Goal: Task Accomplishment & Management: Complete application form

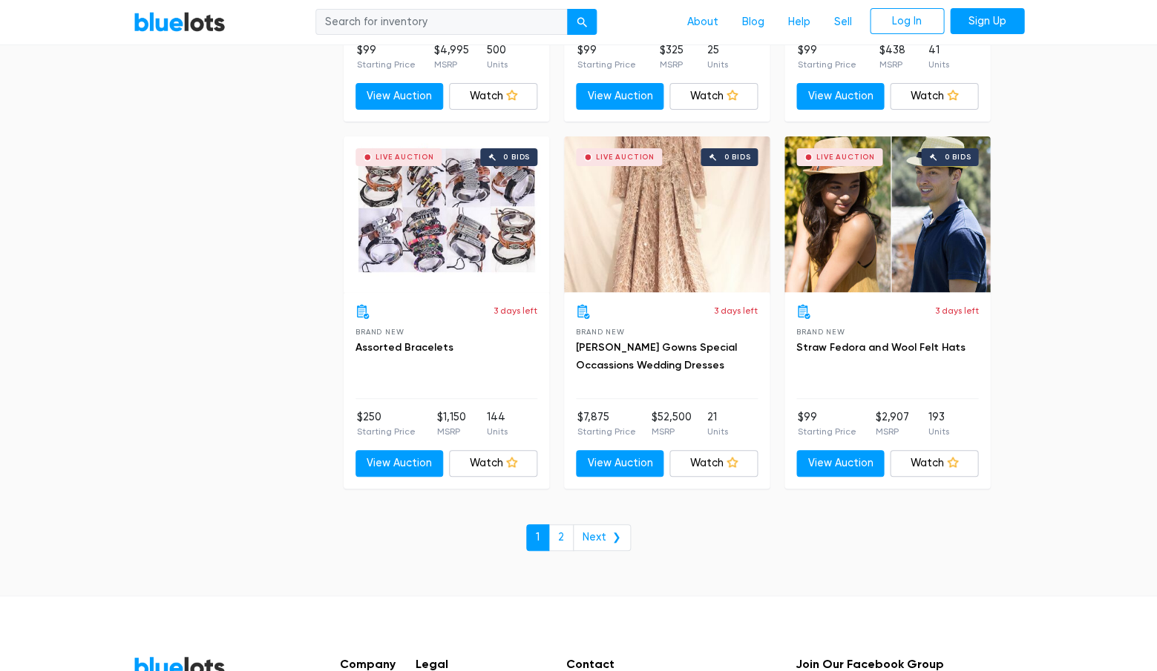
scroll to position [6255, 0]
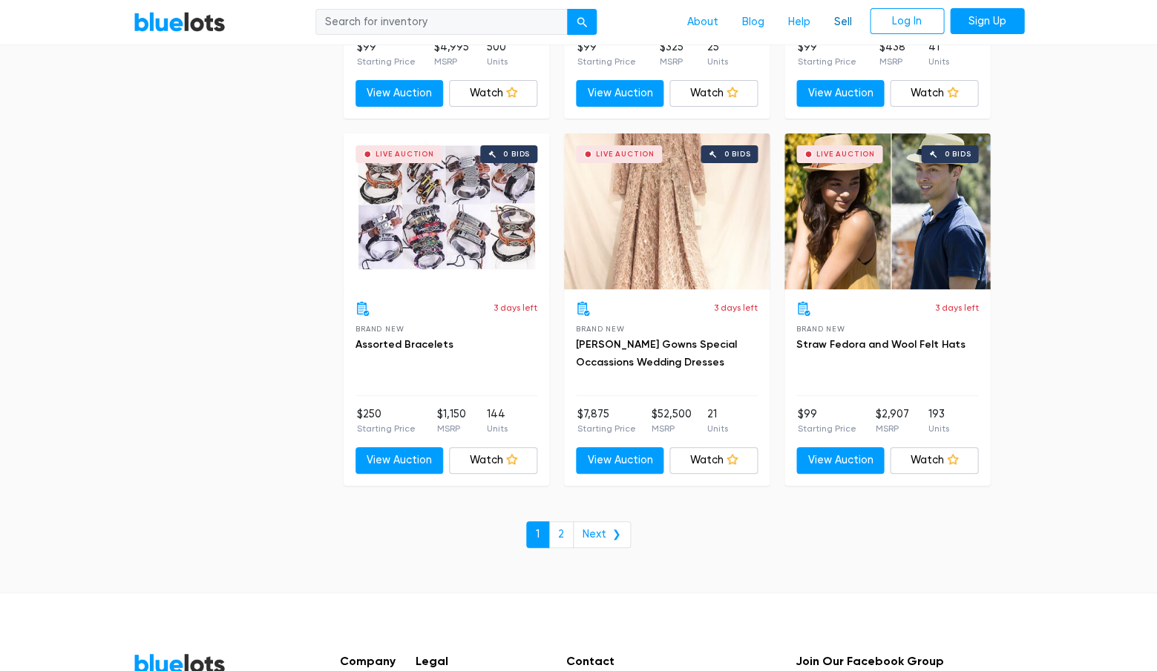
click at [841, 22] on link "Sell" at bounding box center [843, 22] width 42 height 28
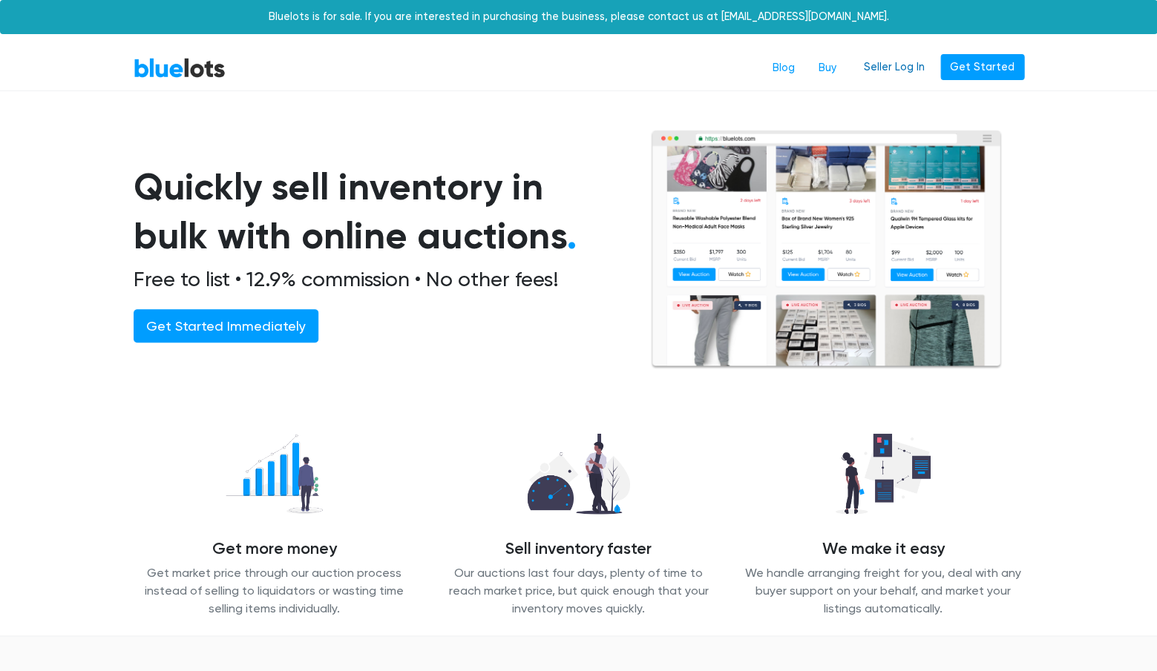
click at [905, 67] on link "Seller Log In" at bounding box center [894, 67] width 80 height 27
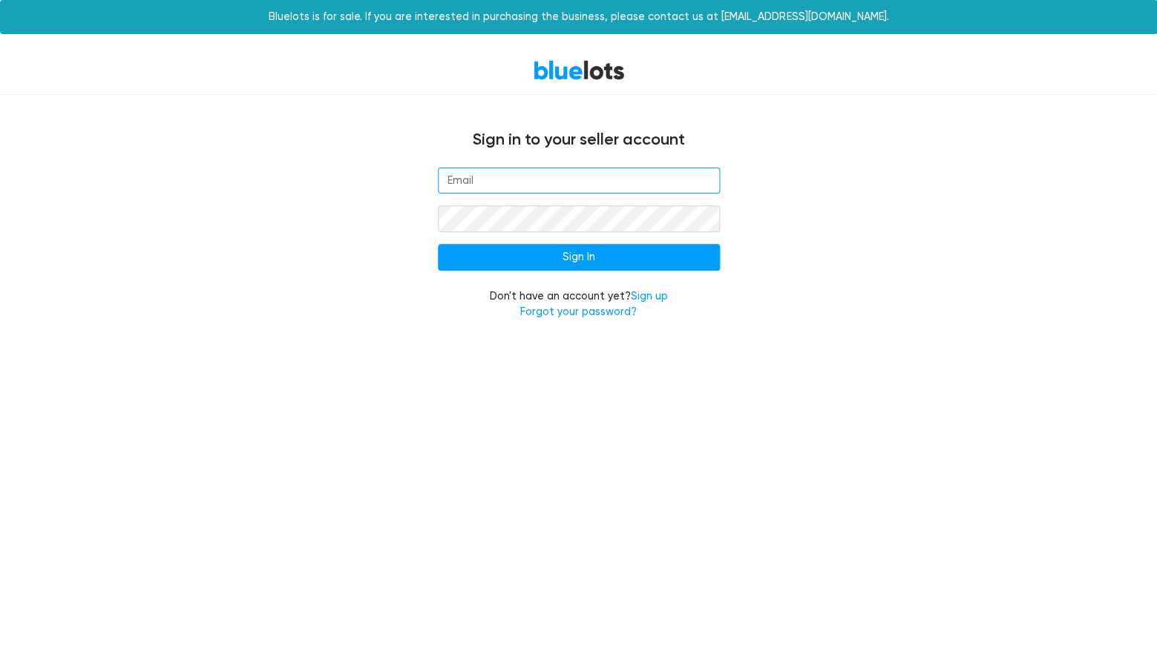
type input "[EMAIL_ADDRESS][DOMAIN_NAME]"
click at [578, 255] on input "Sign In" at bounding box center [579, 257] width 282 height 27
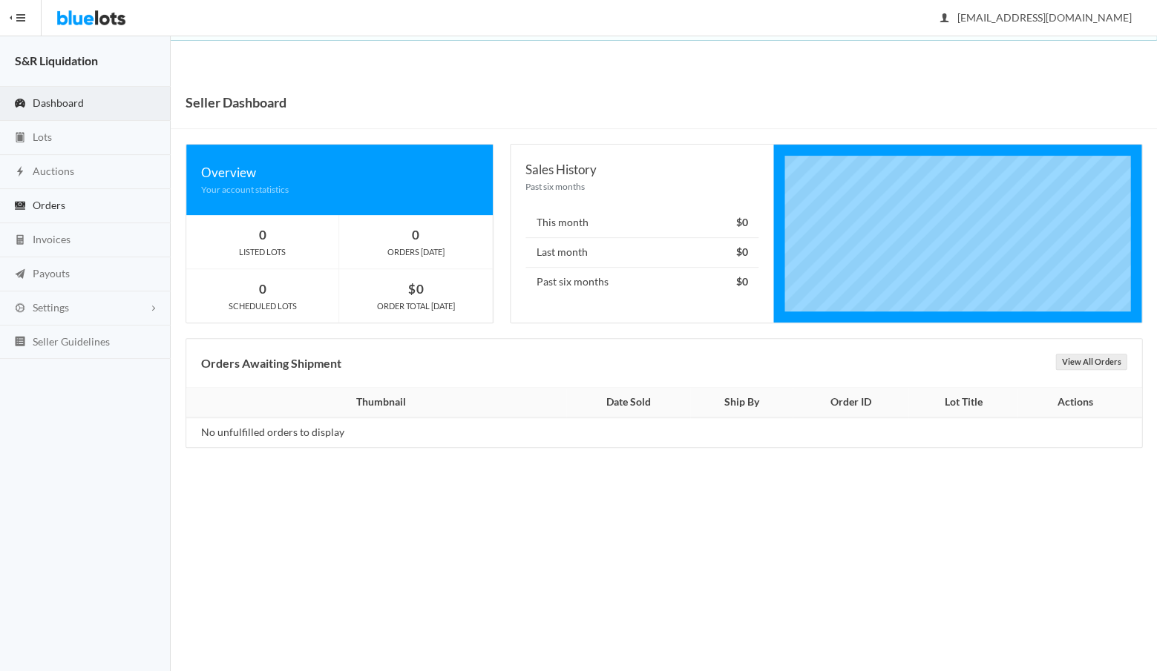
click at [43, 208] on span "Orders" at bounding box center [49, 205] width 33 height 13
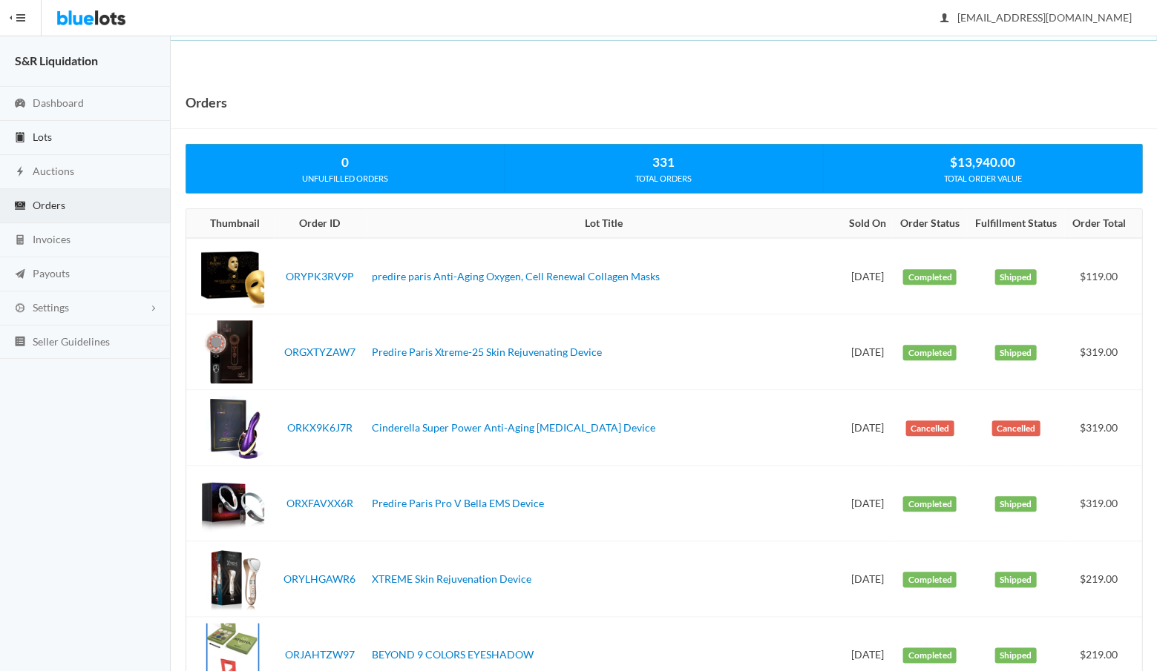
click at [48, 139] on span "Lots" at bounding box center [42, 137] width 19 height 13
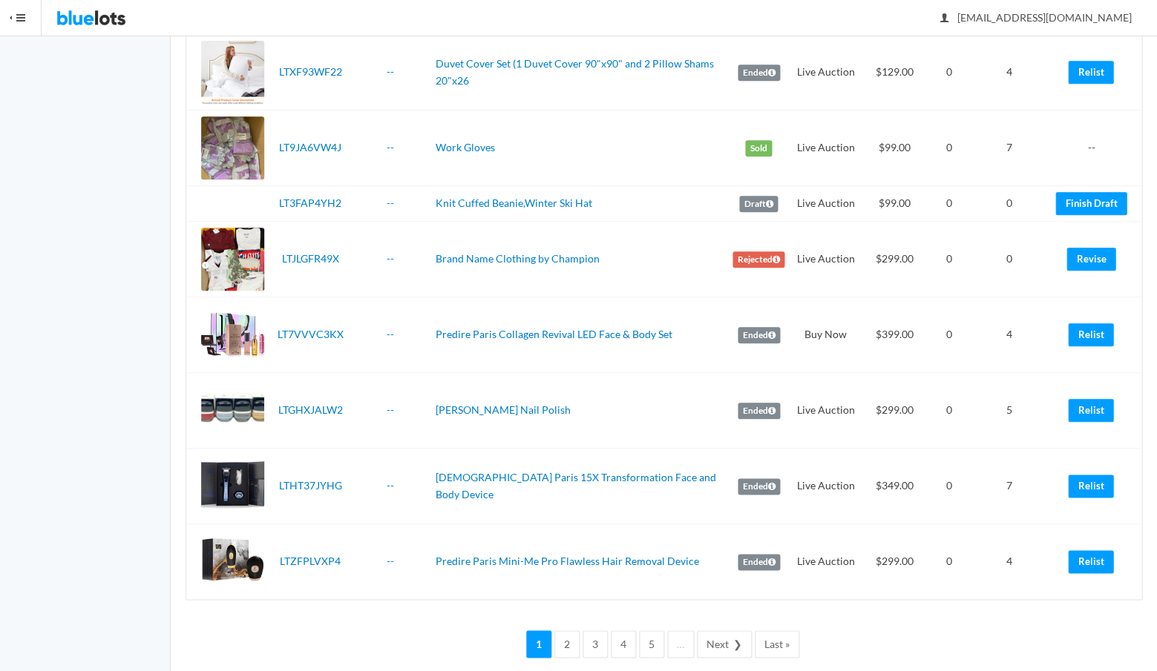
scroll to position [3262, 0]
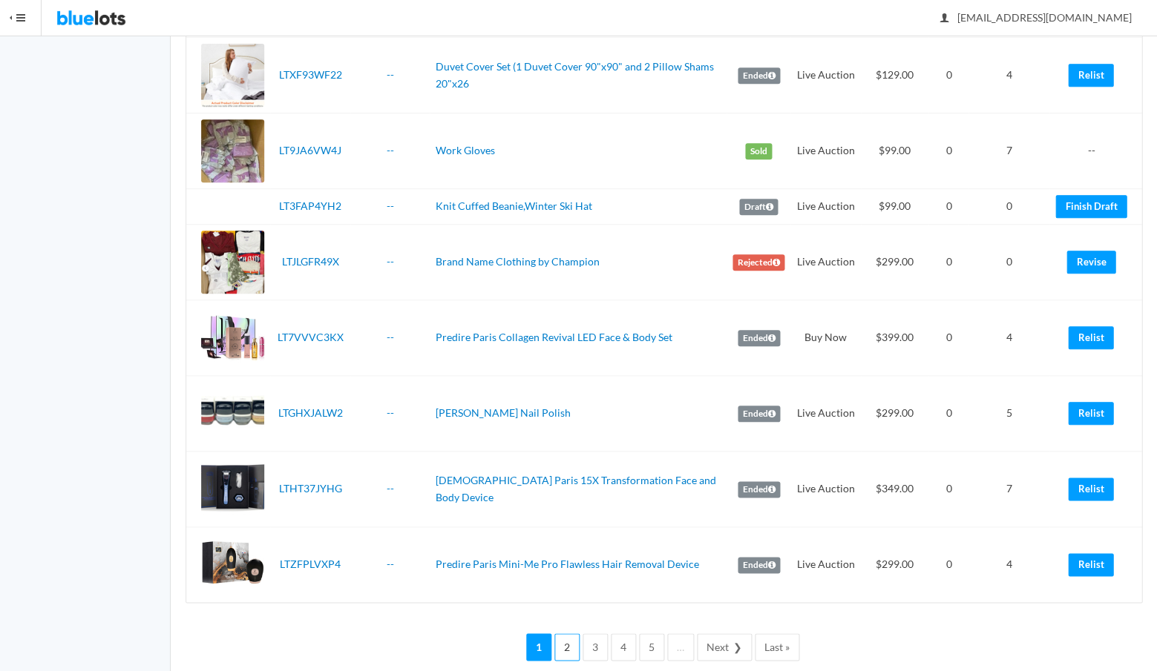
click at [568, 634] on link "2" at bounding box center [566, 647] width 25 height 27
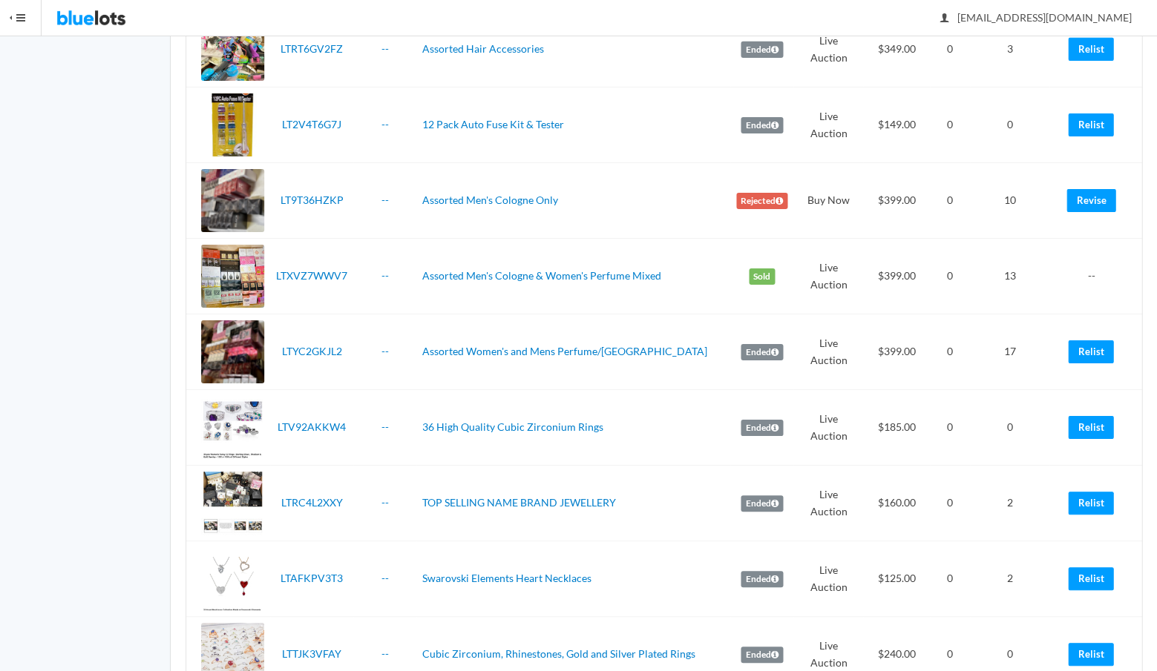
scroll to position [1325, 0]
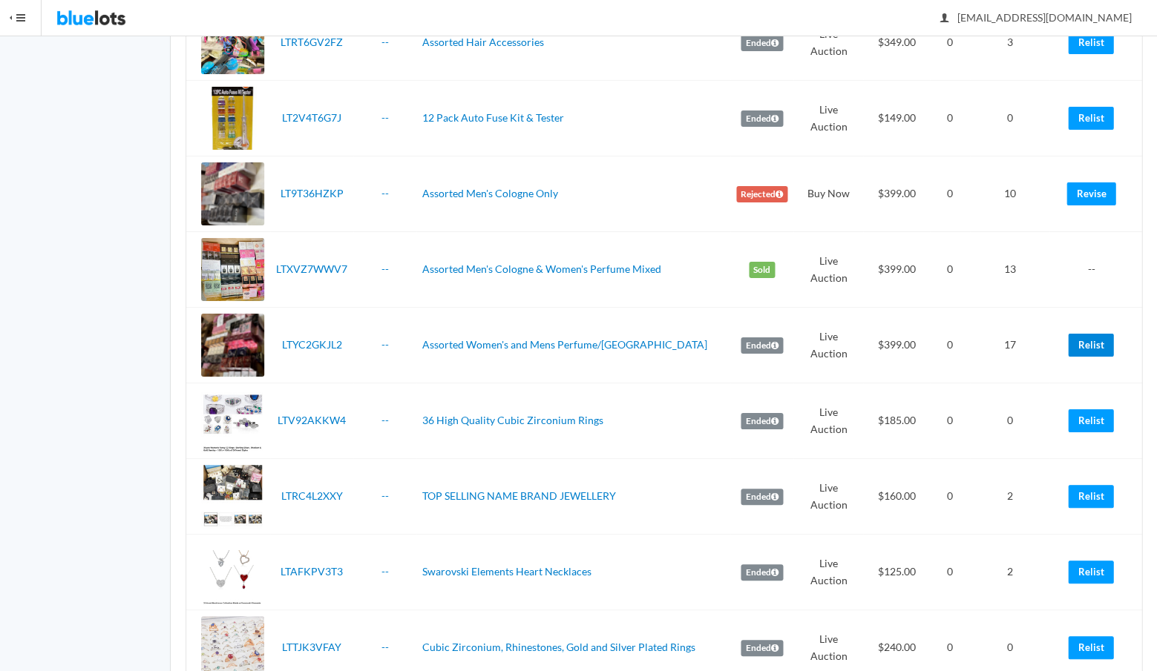
click at [1090, 340] on link "Relist" at bounding box center [1090, 345] width 45 height 23
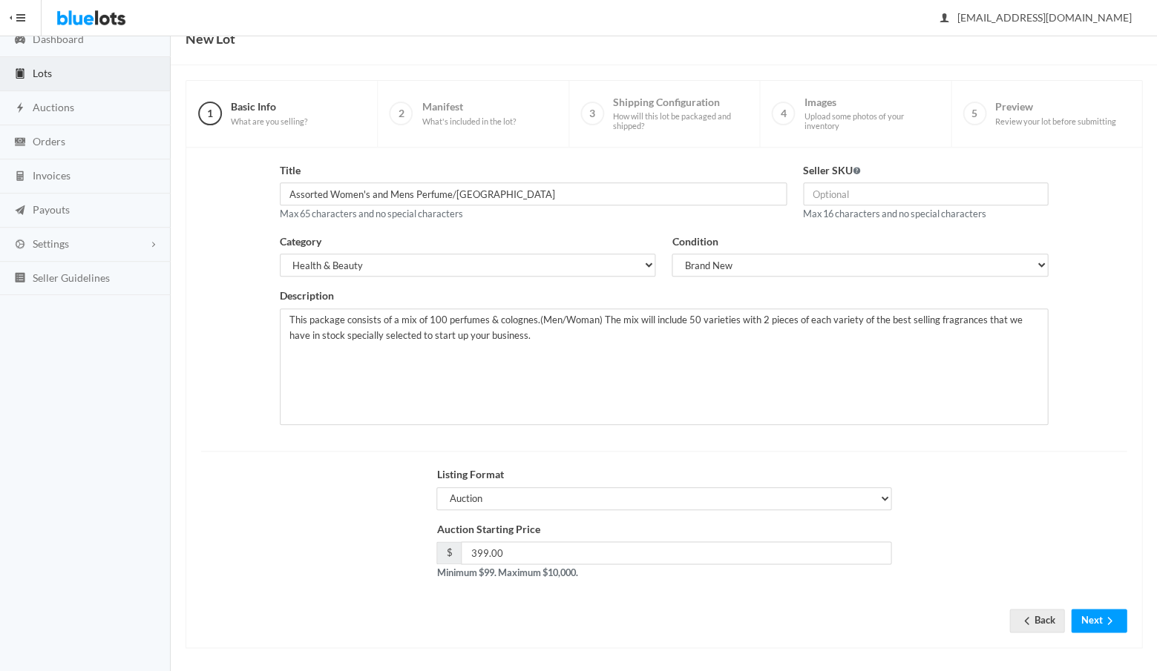
scroll to position [63, 0]
click at [1086, 612] on button "Next" at bounding box center [1099, 621] width 56 height 23
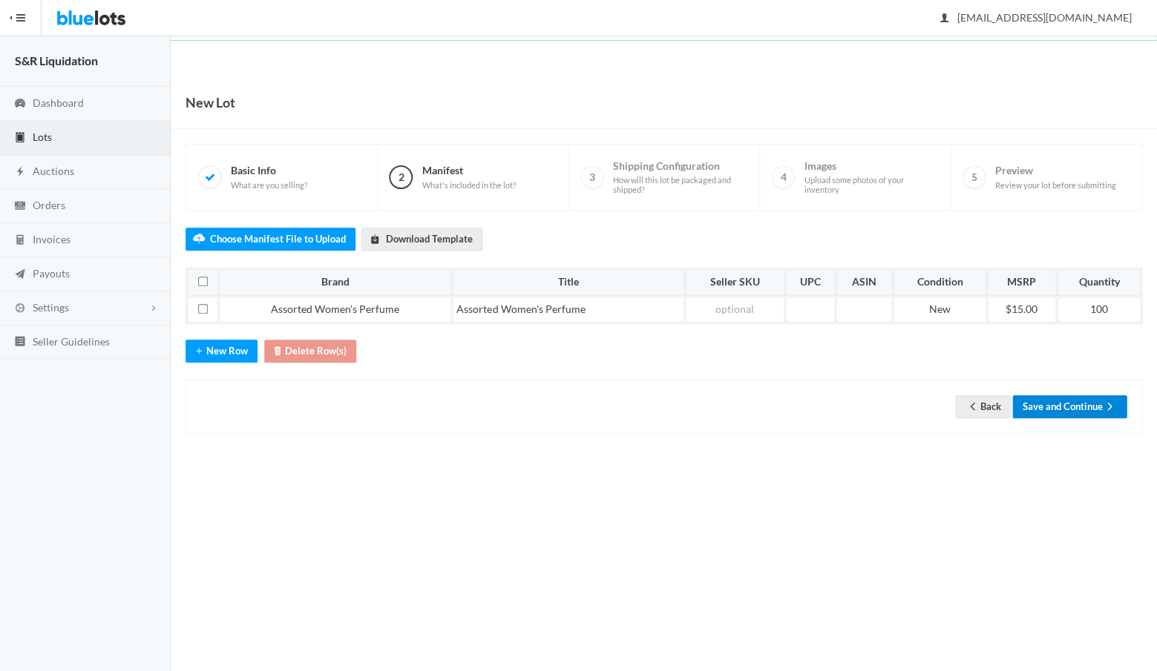
click at [1055, 400] on button "Save and Continue" at bounding box center [1069, 406] width 114 height 23
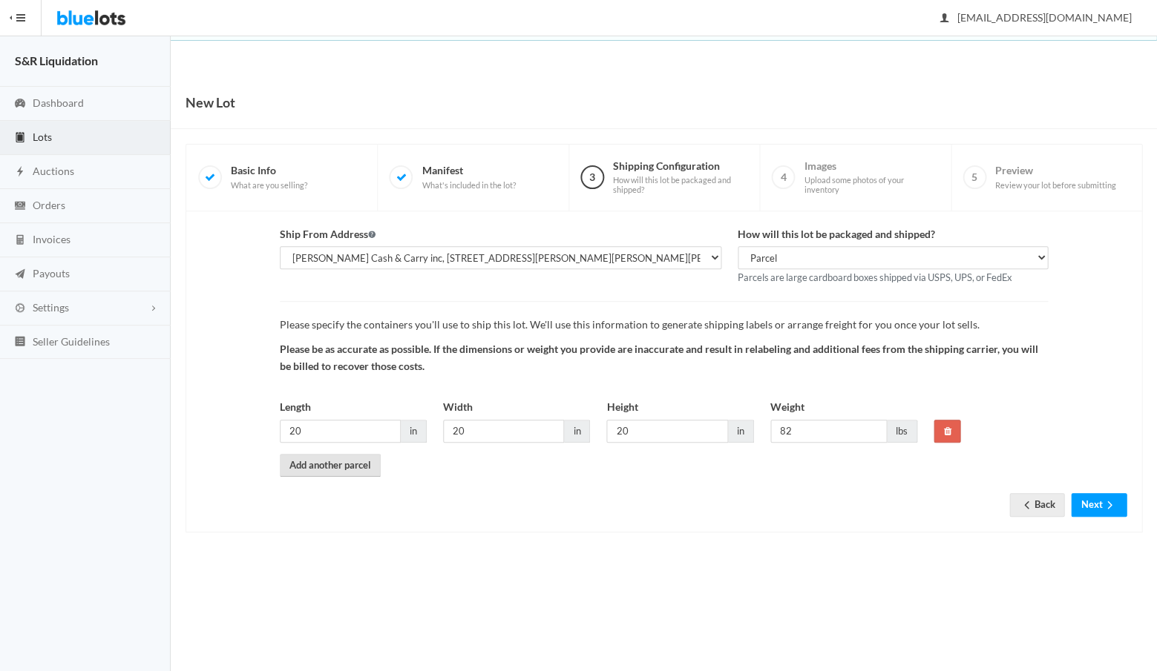
click at [332, 461] on link "Add another parcel" at bounding box center [330, 465] width 101 height 23
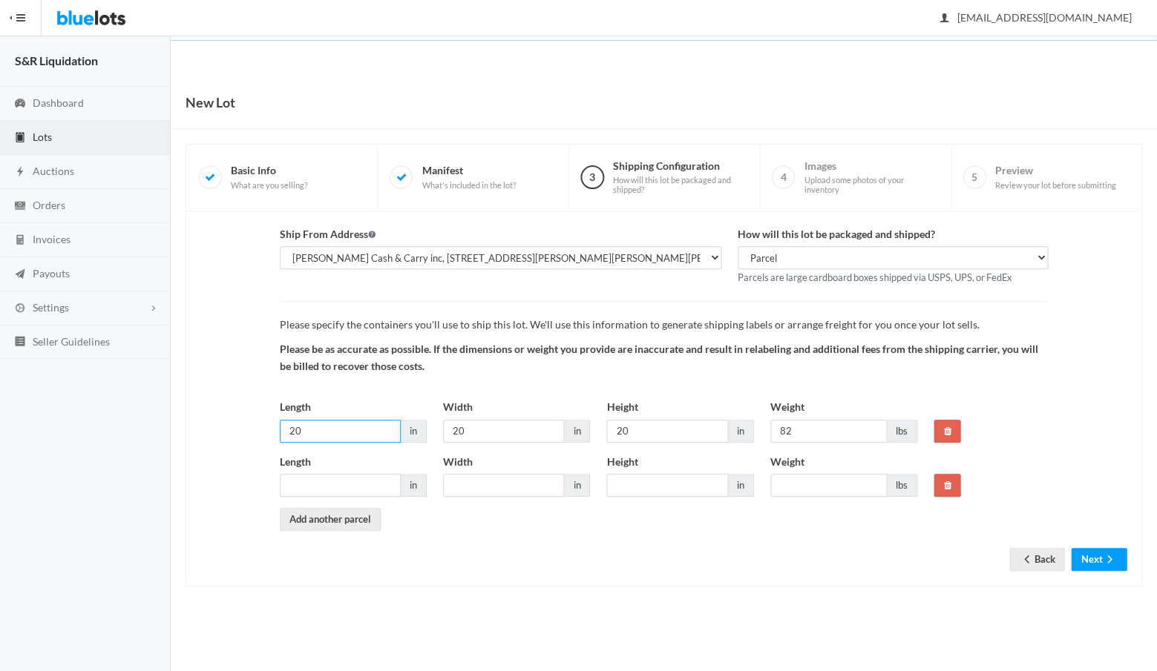
click at [352, 425] on input "20" at bounding box center [340, 431] width 121 height 23
type input "2"
type input "18"
click at [483, 426] on input "20" at bounding box center [503, 431] width 121 height 23
type input "2"
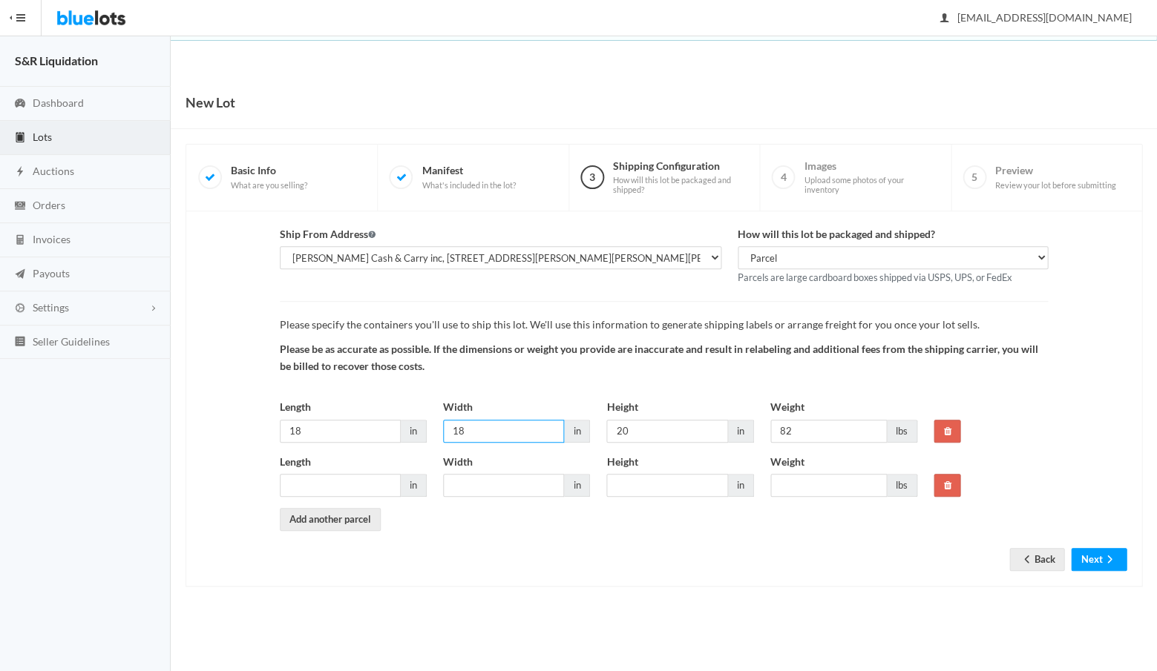
type input "18"
click at [646, 429] on input "20" at bounding box center [666, 431] width 121 height 23
type input "2"
type input "18"
click at [356, 483] on input "Length" at bounding box center [340, 485] width 121 height 23
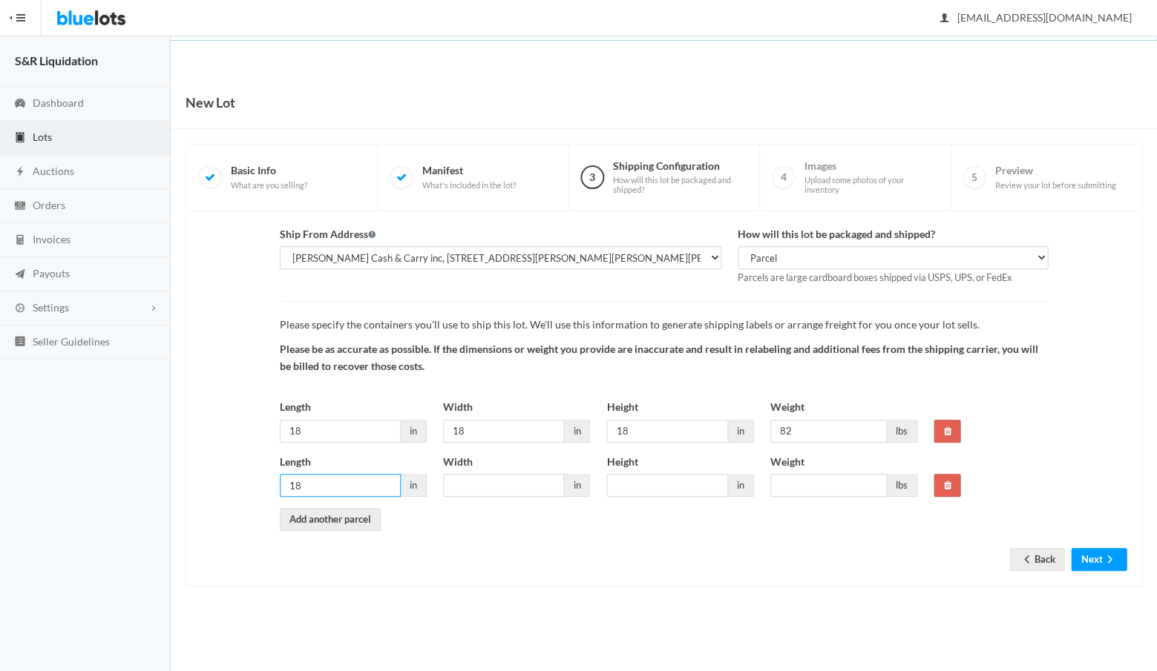
type input "18"
click at [465, 479] on input "Width" at bounding box center [503, 485] width 121 height 23
type input "18"
click at [631, 479] on input "Height" at bounding box center [666, 485] width 121 height 23
type input "18"
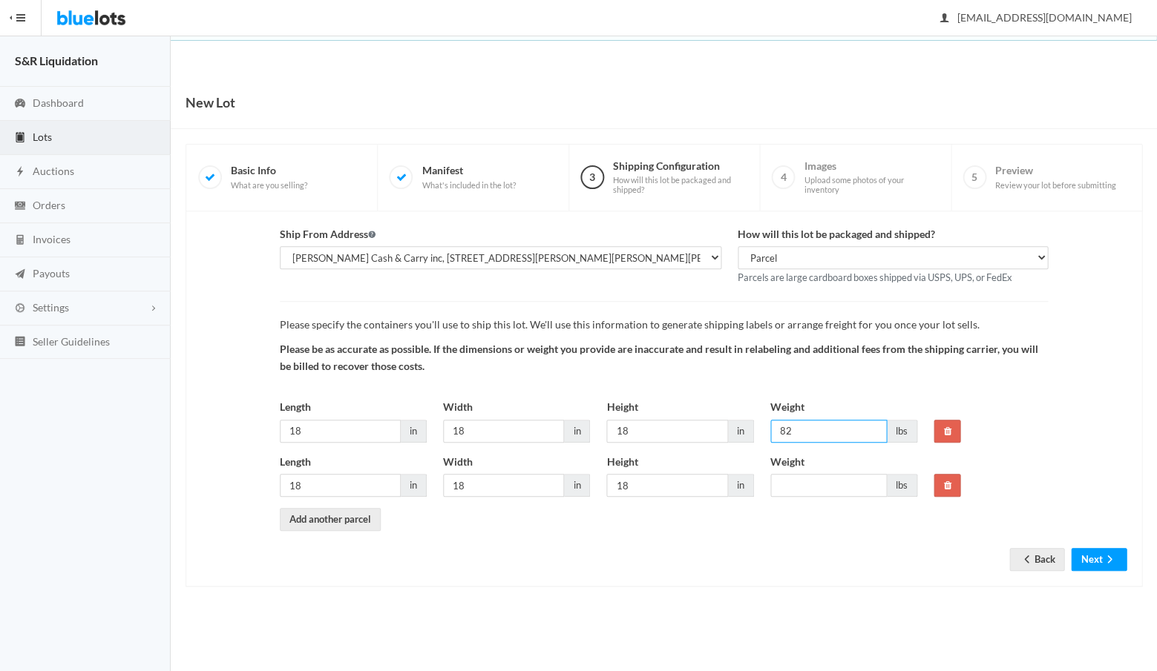
click at [810, 422] on input "82" at bounding box center [828, 431] width 116 height 23
type input "8"
type input "40"
click at [815, 482] on input "Weight" at bounding box center [828, 485] width 116 height 23
type input "40"
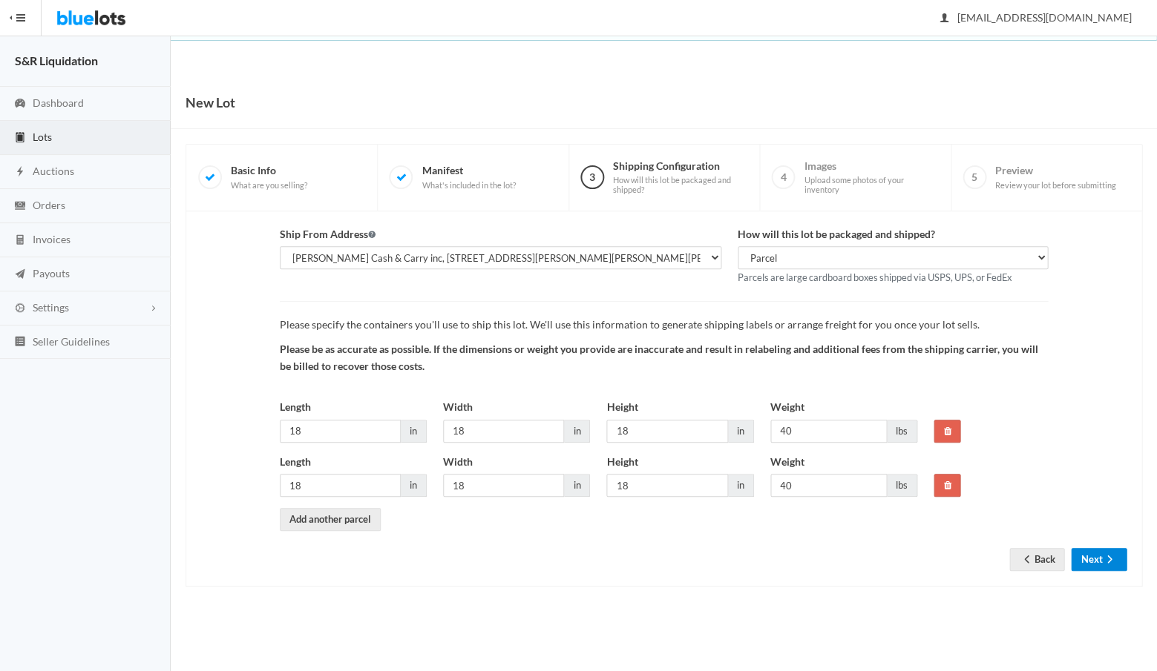
click at [1092, 556] on button "Next" at bounding box center [1099, 559] width 56 height 23
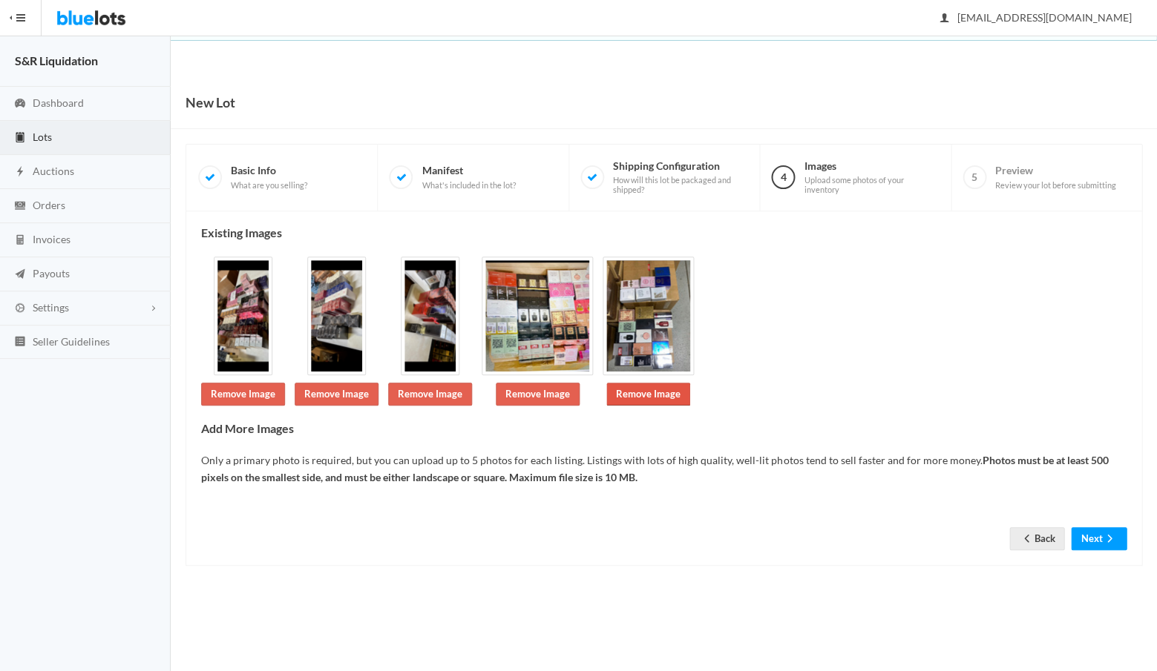
click at [633, 392] on link "Remove Image" at bounding box center [648, 394] width 84 height 23
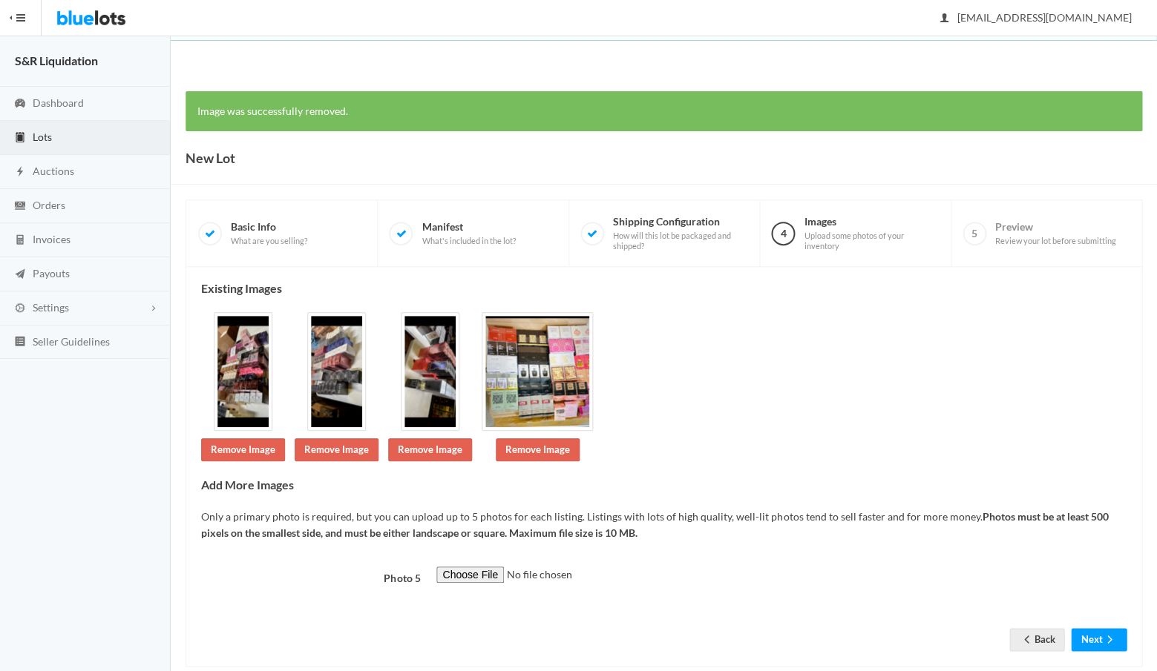
click at [470, 567] on input "file" at bounding box center [537, 575] width 202 height 17
type input "C:\fakepath\IMG_2630.jpg"
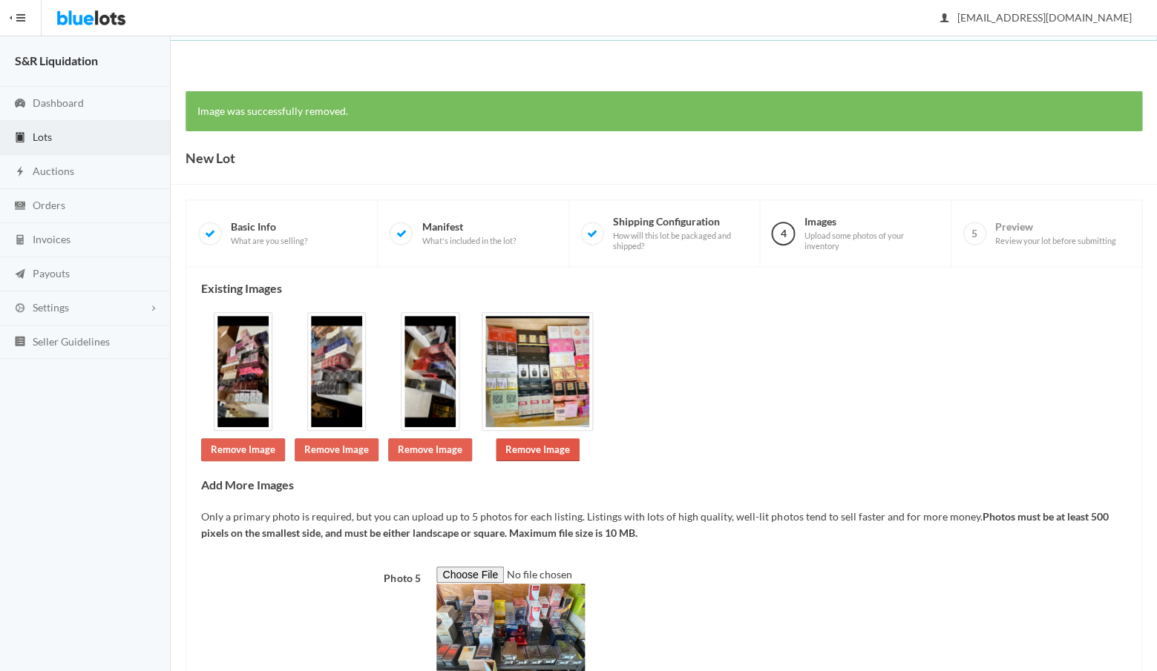
click at [522, 446] on link "Remove Image" at bounding box center [538, 449] width 84 height 23
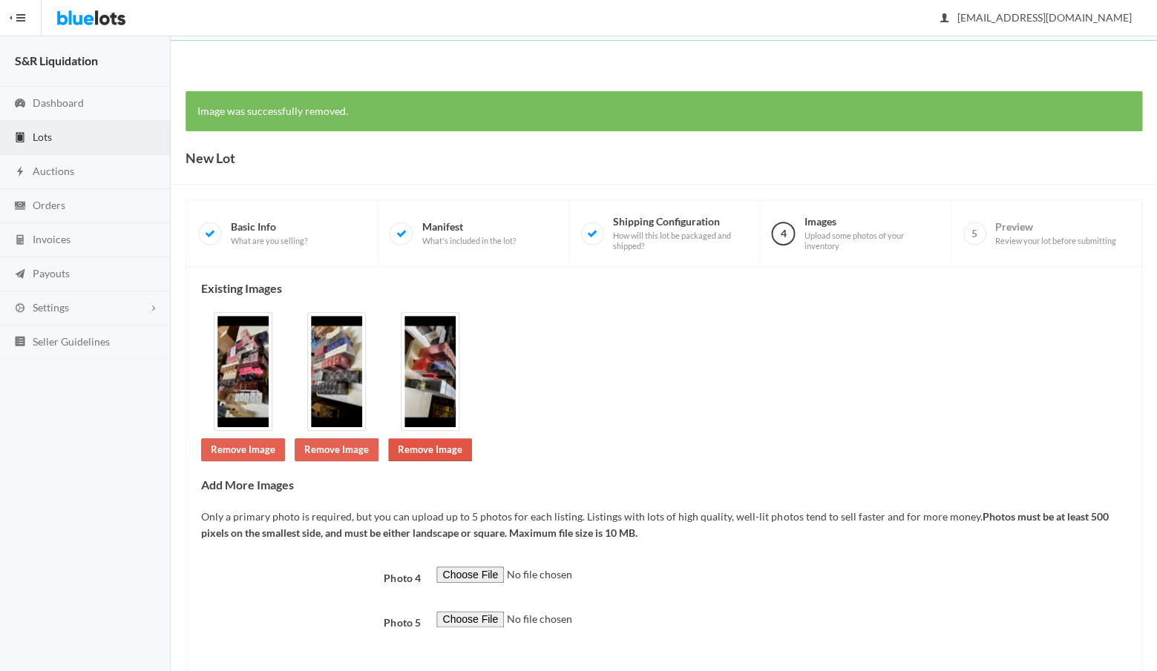
click at [426, 444] on link "Remove Image" at bounding box center [430, 449] width 84 height 23
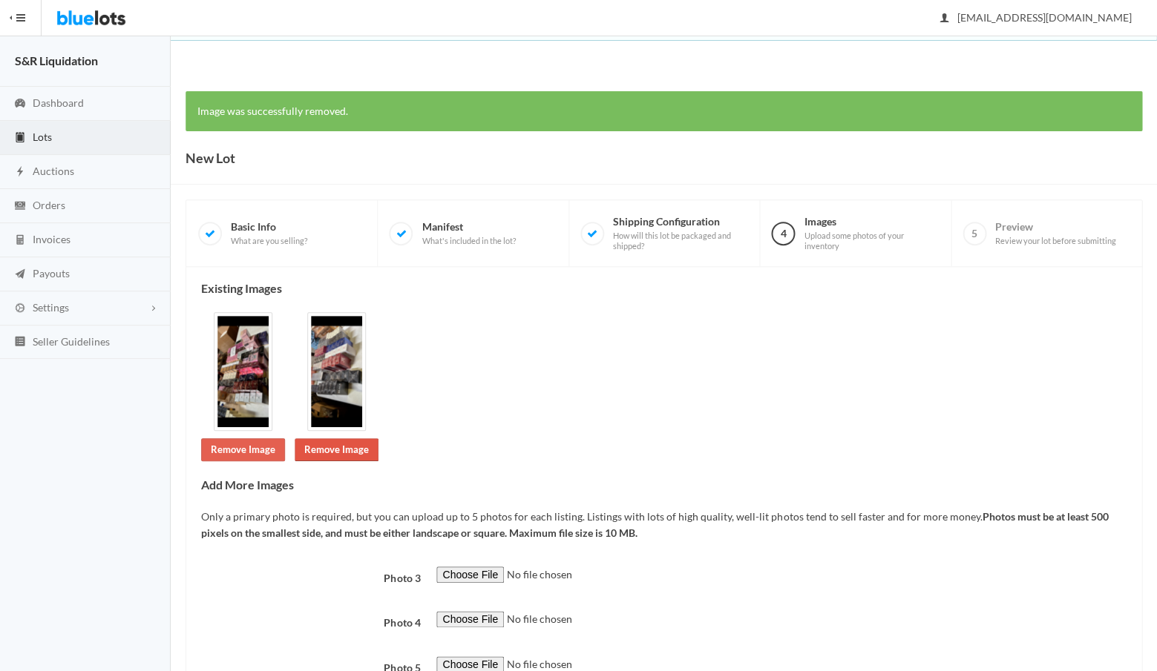
click at [333, 447] on link "Remove Image" at bounding box center [337, 449] width 84 height 23
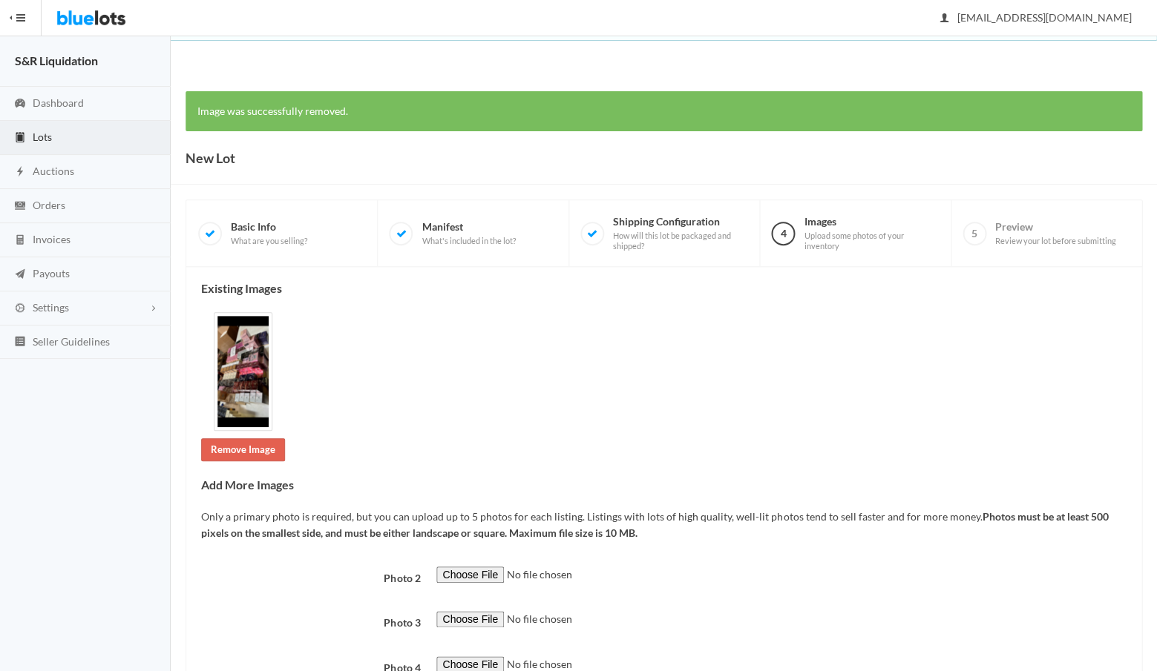
click at [291, 579] on div "Photo 2" at bounding box center [664, 583] width 942 height 33
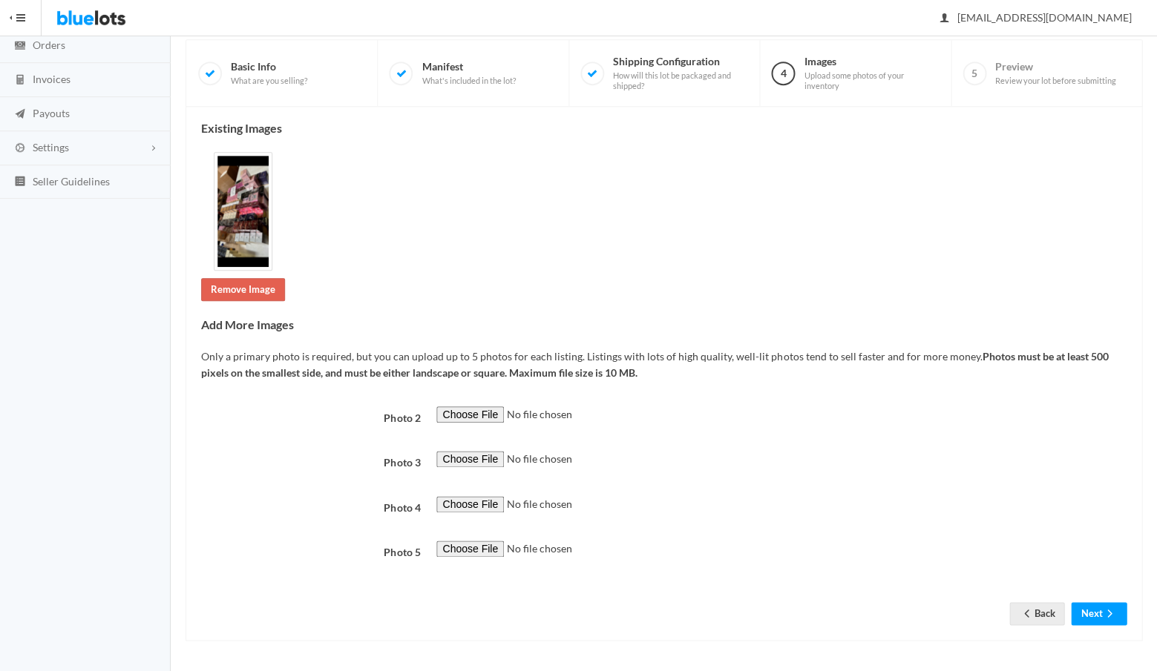
scroll to position [190, 0]
click at [460, 407] on input "file" at bounding box center [537, 415] width 202 height 17
type input "C:\fakepath\IMG_2630.jpg"
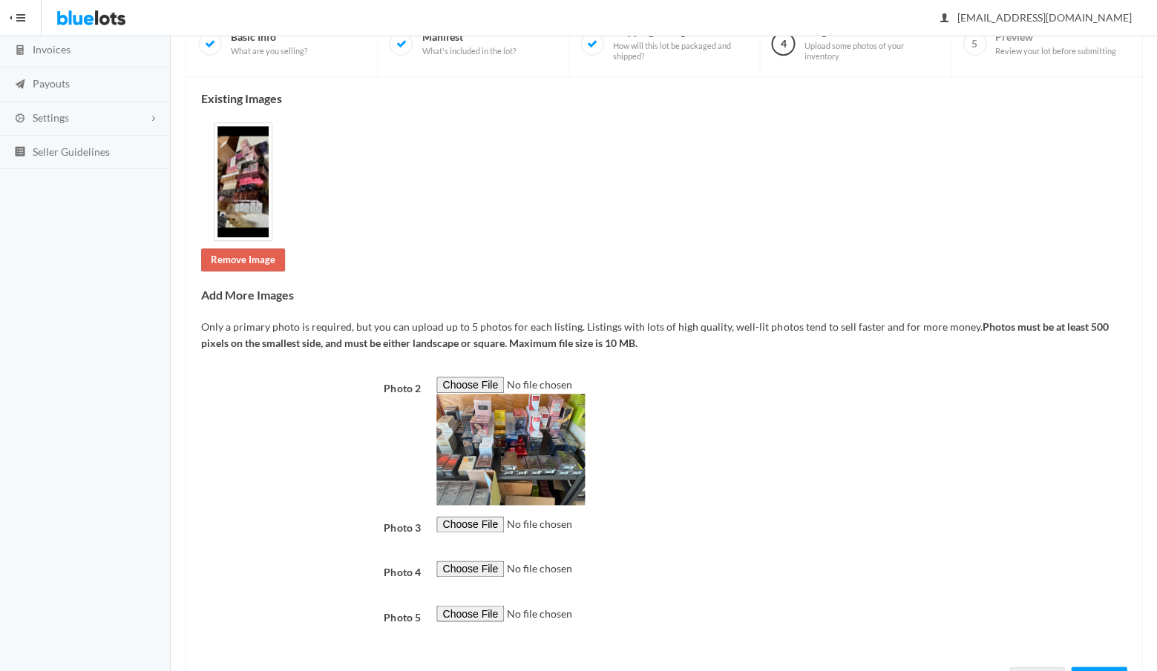
click at [468, 518] on input "file" at bounding box center [537, 524] width 202 height 17
type input "C:\fakepath\IMG_2626.jpg"
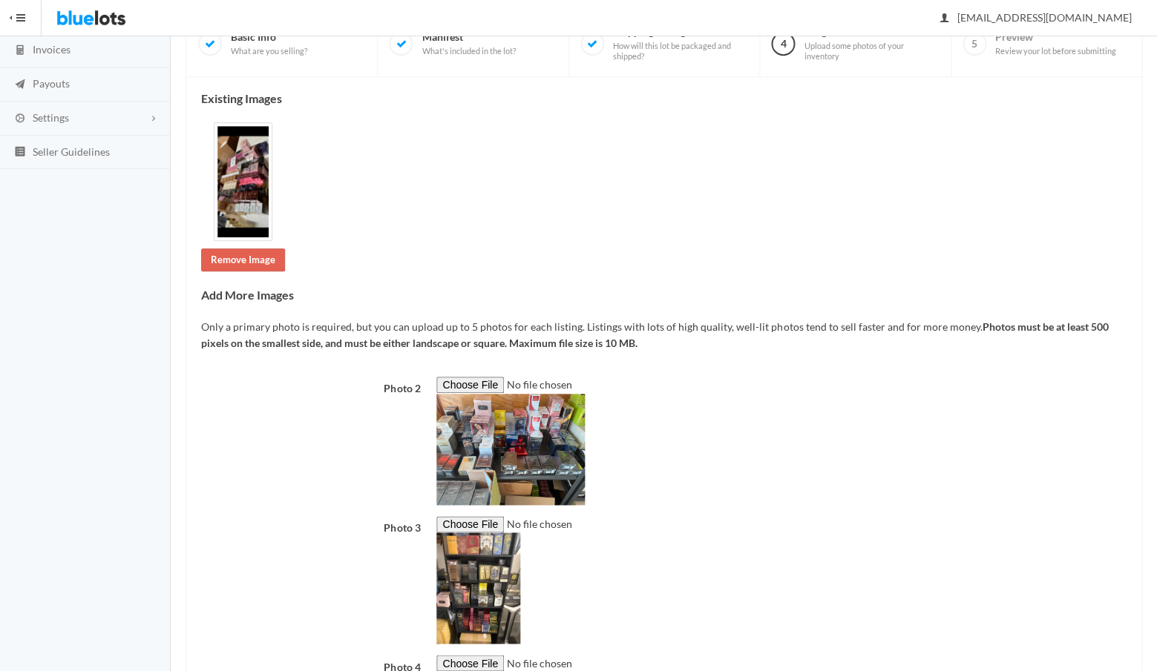
click at [464, 660] on input "file" at bounding box center [537, 663] width 202 height 17
type input "C:\fakepath\IMG_2628.jpg"
click at [753, 546] on div at bounding box center [781, 580] width 706 height 128
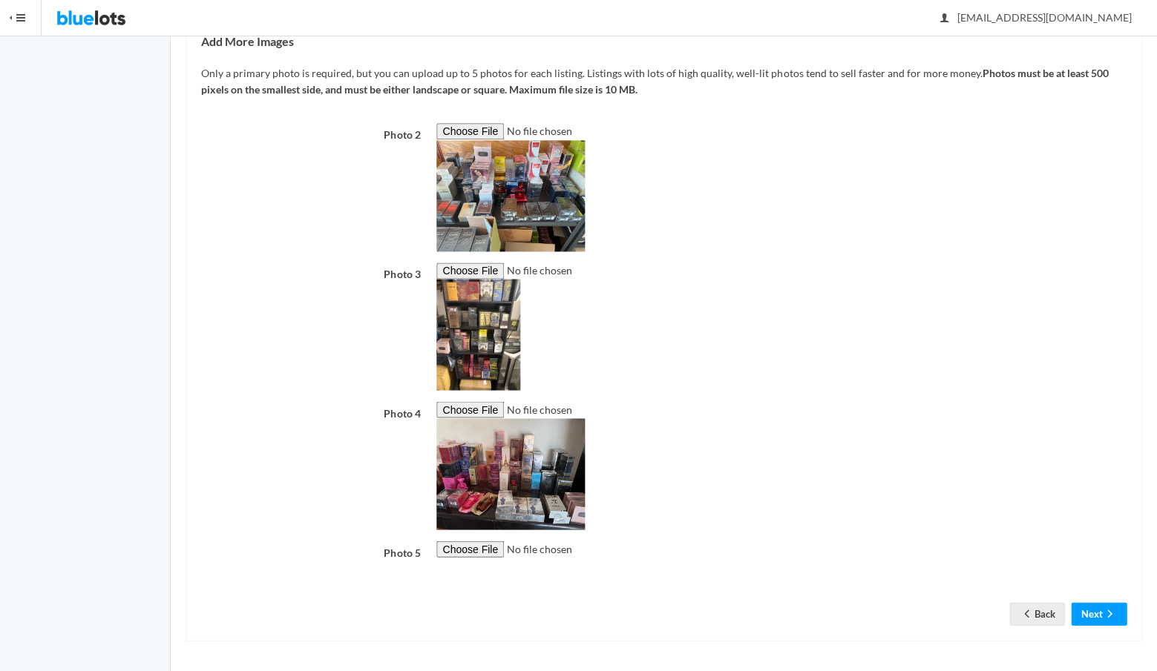
scroll to position [455, 0]
click at [467, 541] on input "file" at bounding box center [537, 549] width 202 height 17
click at [464, 541] on input "file" at bounding box center [537, 549] width 202 height 17
type input "C:\fakepath\IMG_2630.jpg"
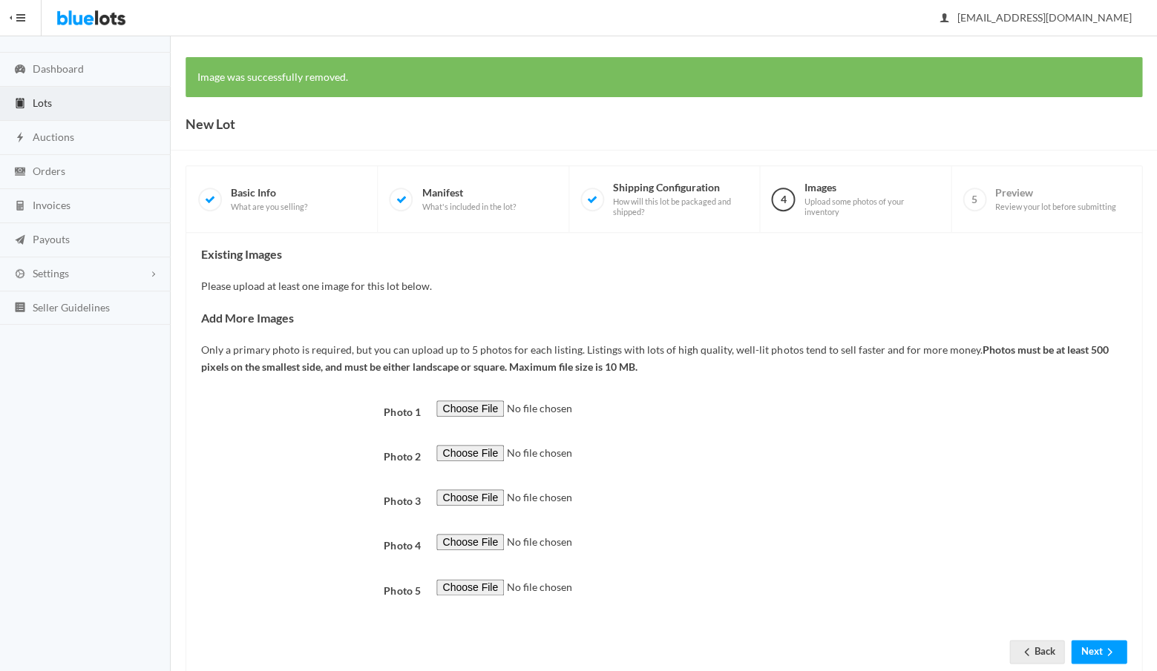
scroll to position [24, 0]
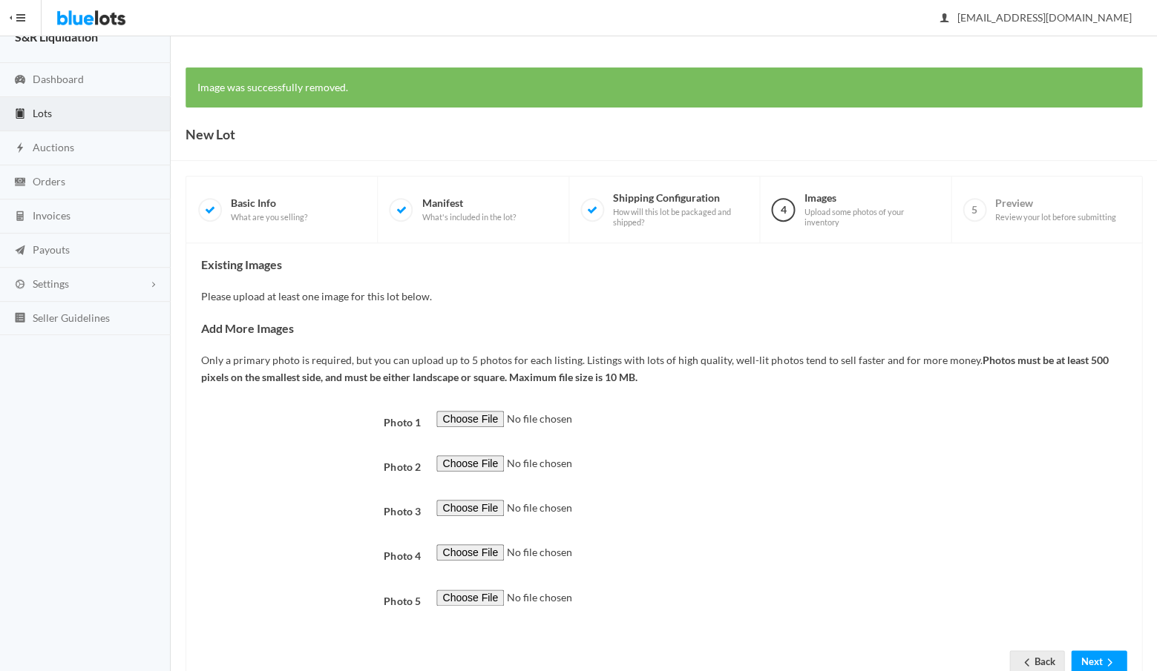
click at [459, 414] on input "file" at bounding box center [537, 419] width 202 height 17
type input "C:\fakepath\IMG_2626.jpg"
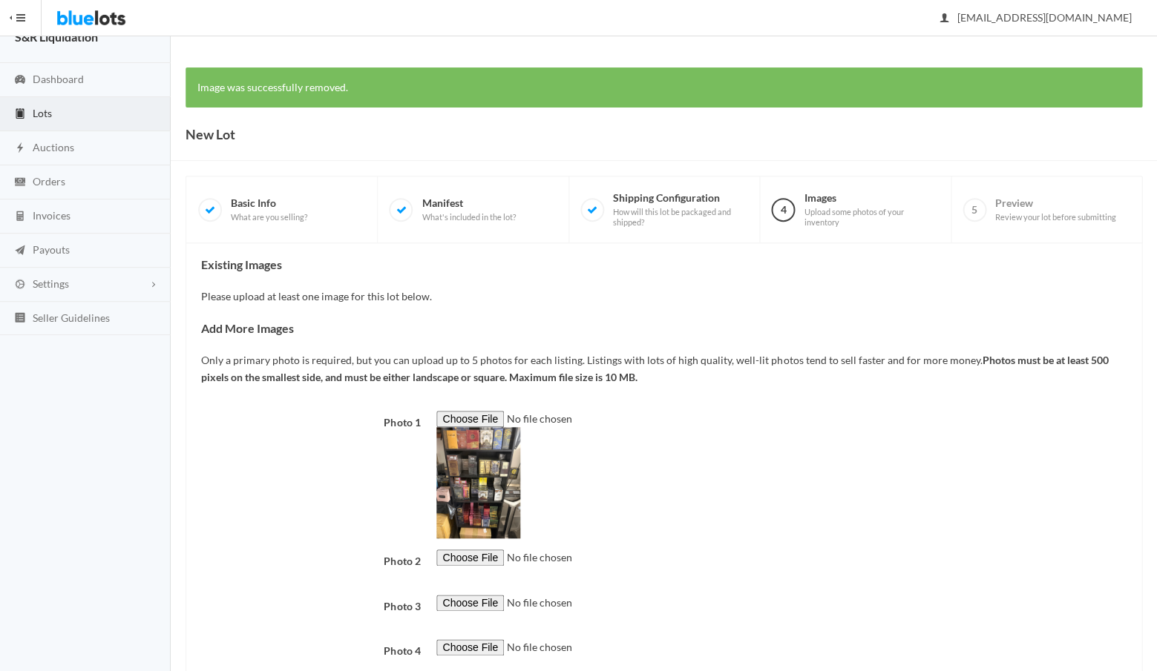
click at [467, 550] on input "file" at bounding box center [537, 558] width 202 height 17
type input "C:\fakepath\IMG_2628.jpg"
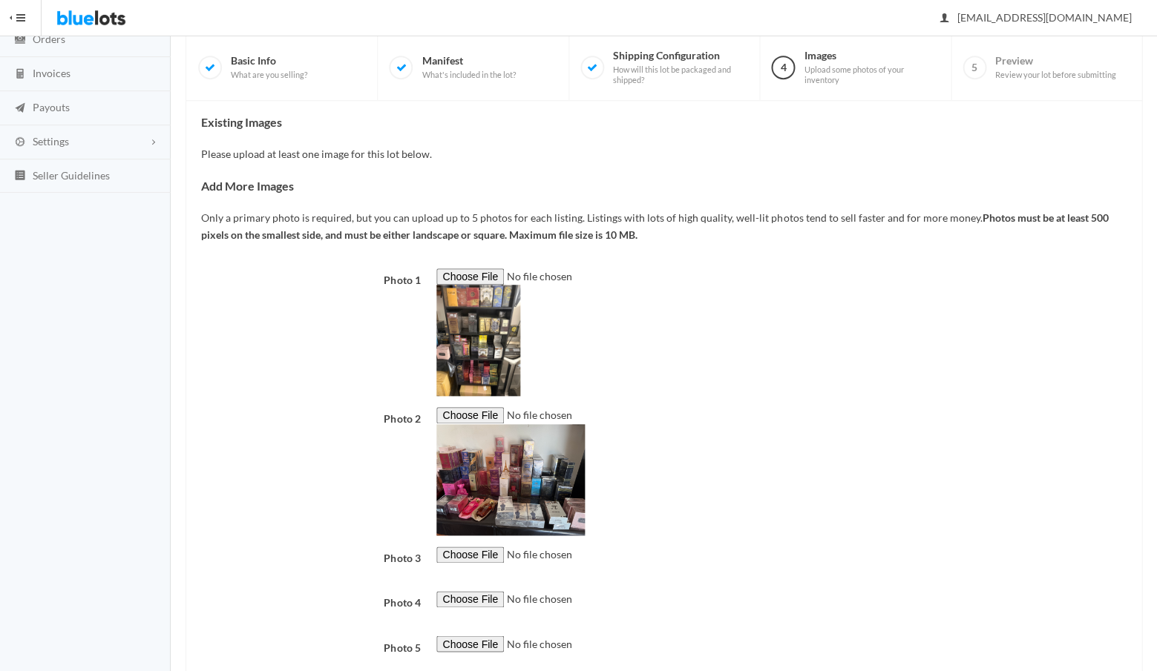
scroll to position [180, 0]
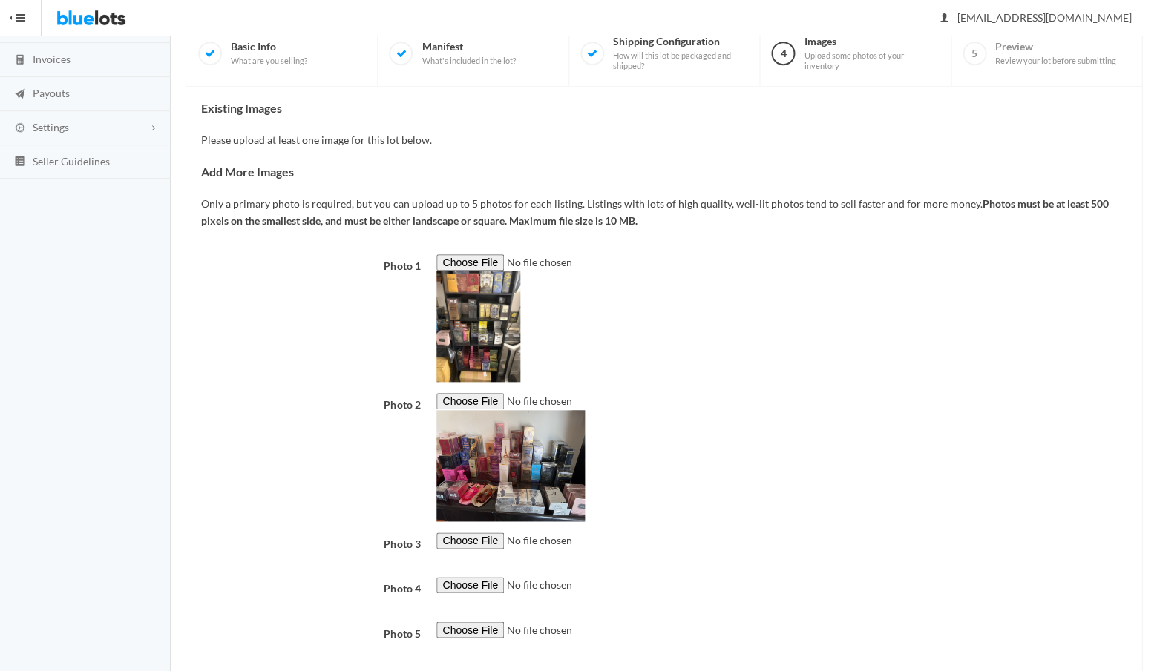
click at [465, 535] on input "file" at bounding box center [537, 541] width 202 height 17
type input "C:\fakepath\IMG_2629.jpg"
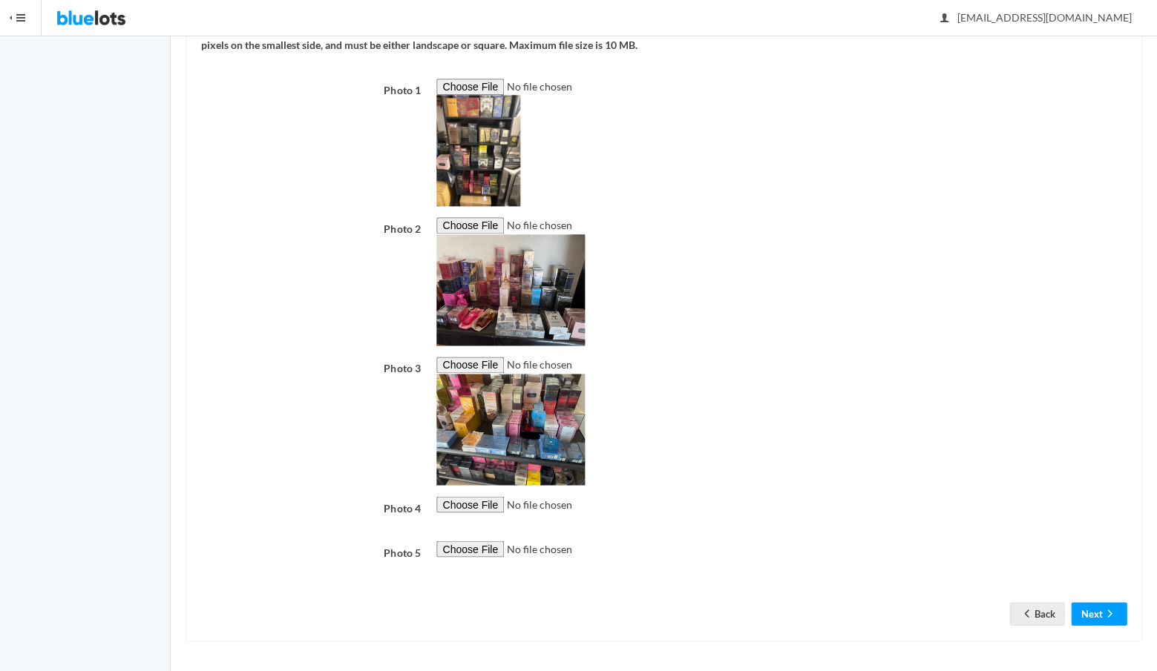
scroll to position [461, 0]
click at [470, 496] on input "file" at bounding box center [537, 504] width 202 height 17
type input "C:\fakepath\IMG_2630.jpg"
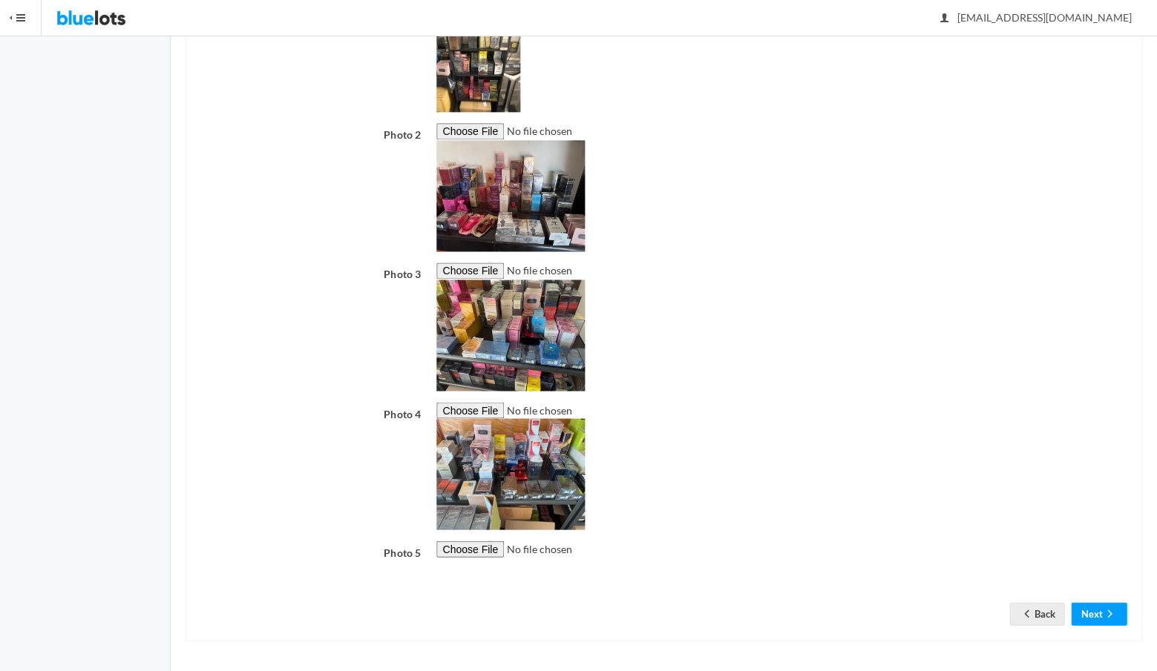
scroll to position [538, 0]
click at [1090, 611] on button "Next" at bounding box center [1099, 613] width 56 height 23
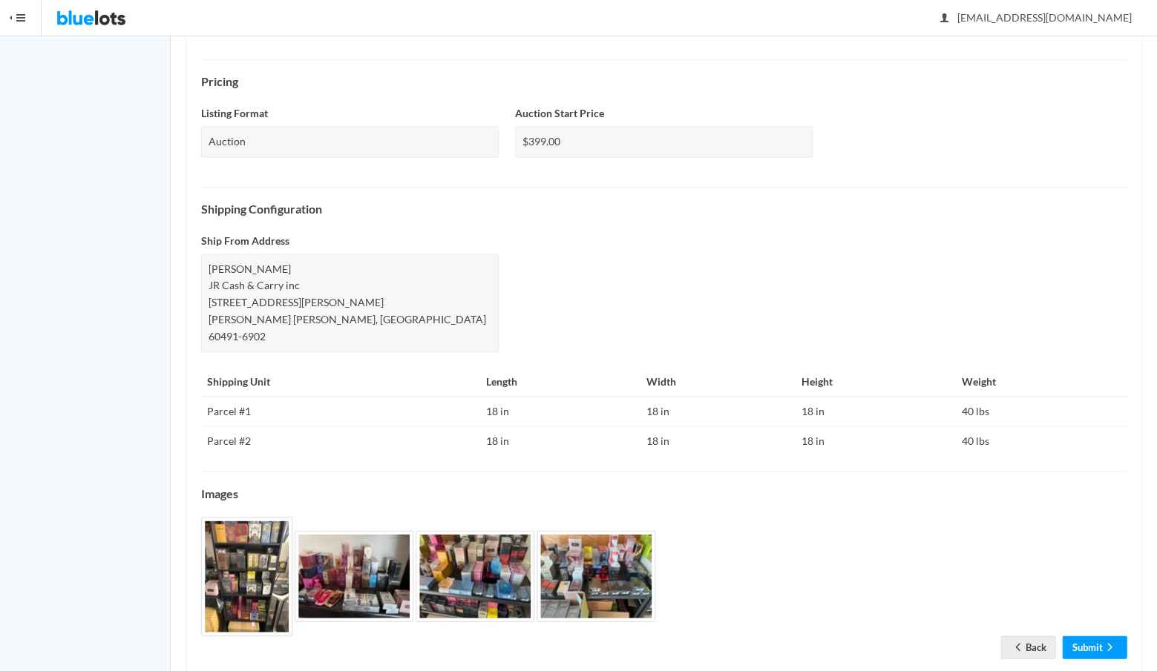
scroll to position [453, 0]
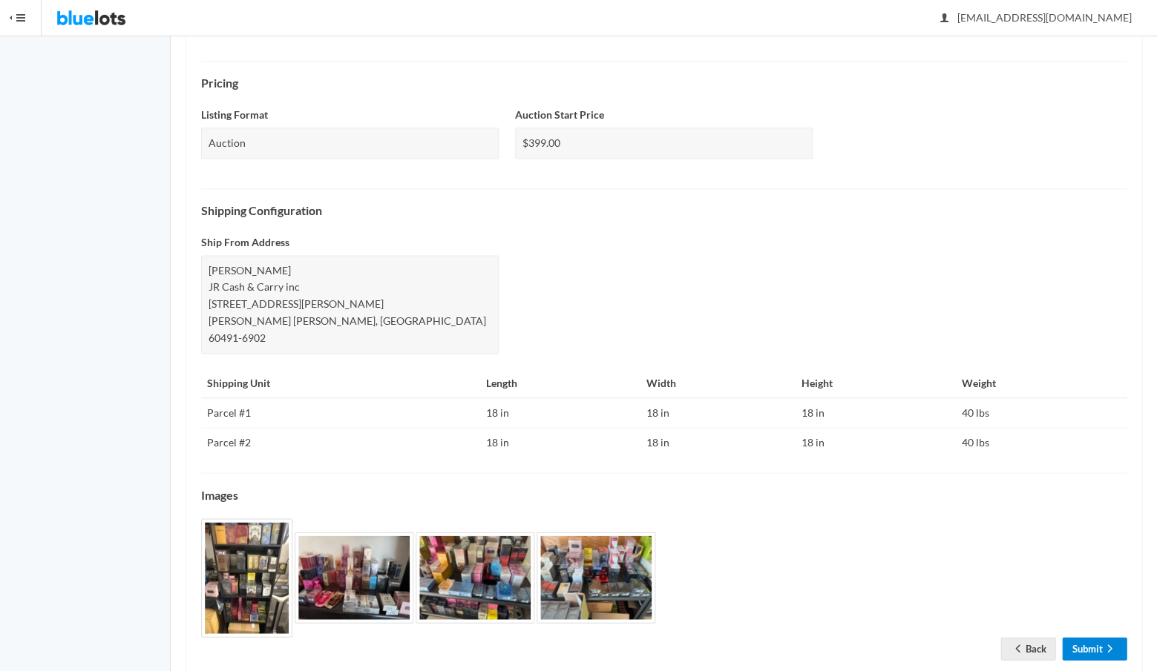
click at [1082, 637] on link "Submit" at bounding box center [1094, 648] width 65 height 23
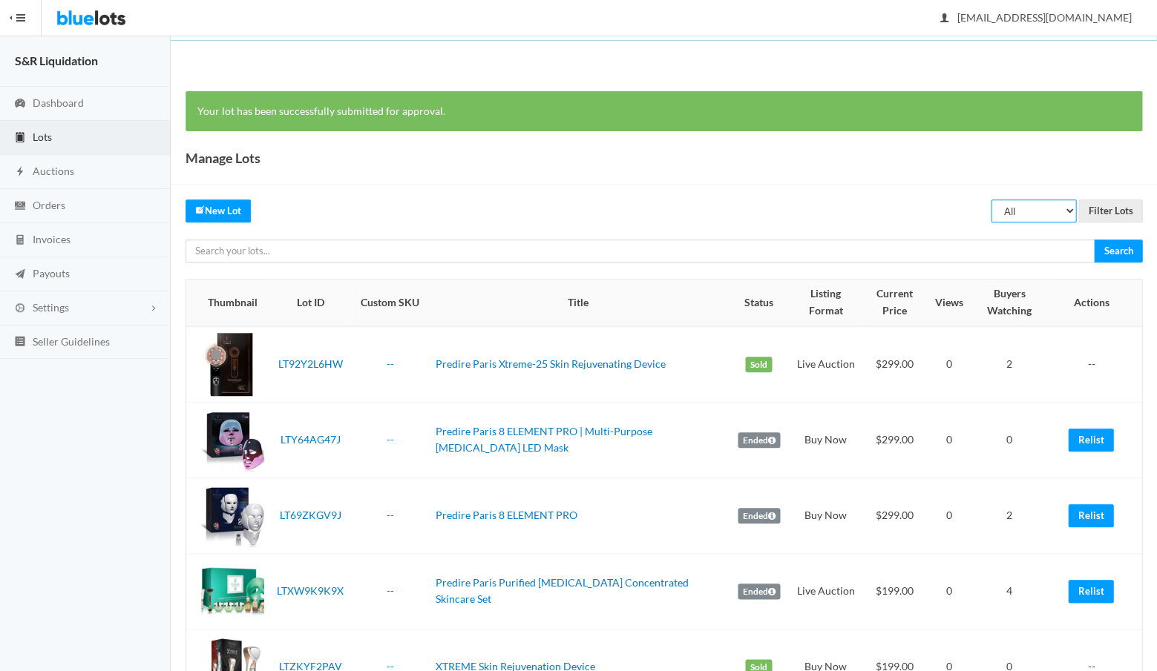
select select "unreviewed"
click at [1111, 208] on input "Filter Lots" at bounding box center [1110, 211] width 64 height 23
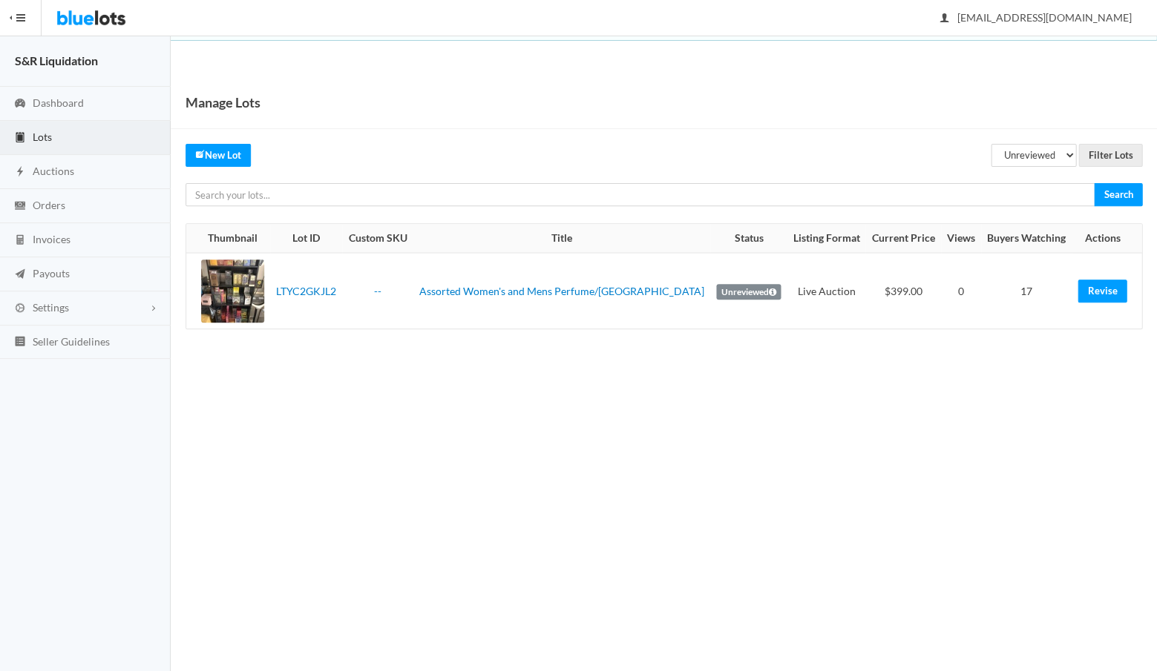
click at [42, 137] on span "Lots" at bounding box center [42, 137] width 19 height 13
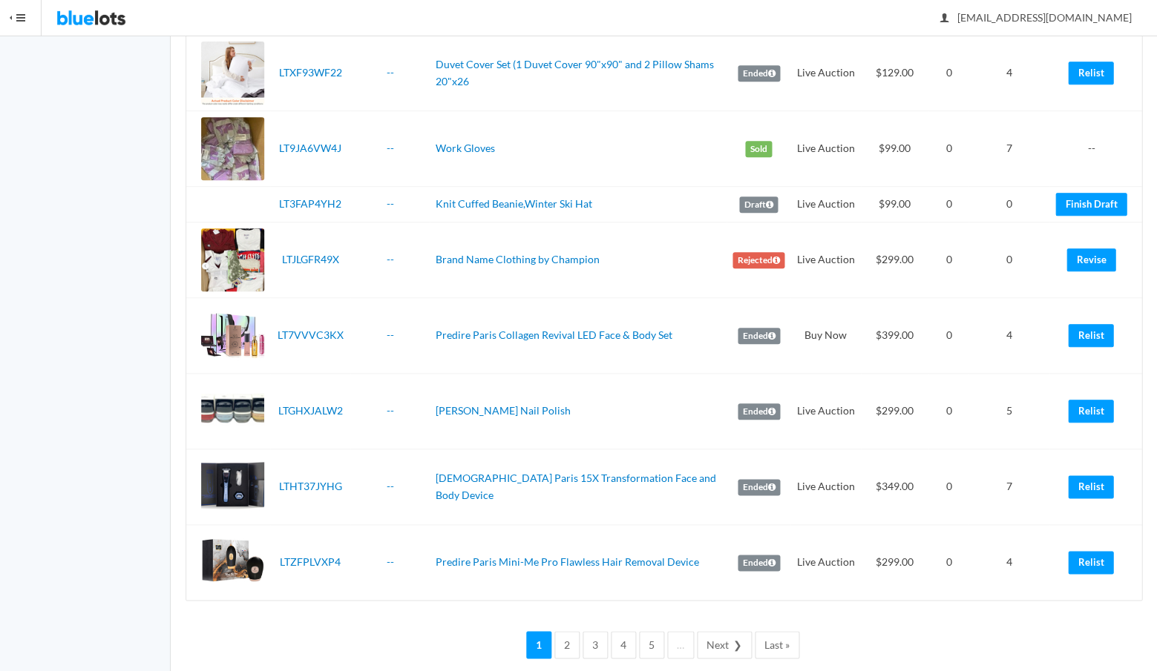
scroll to position [3262, 0]
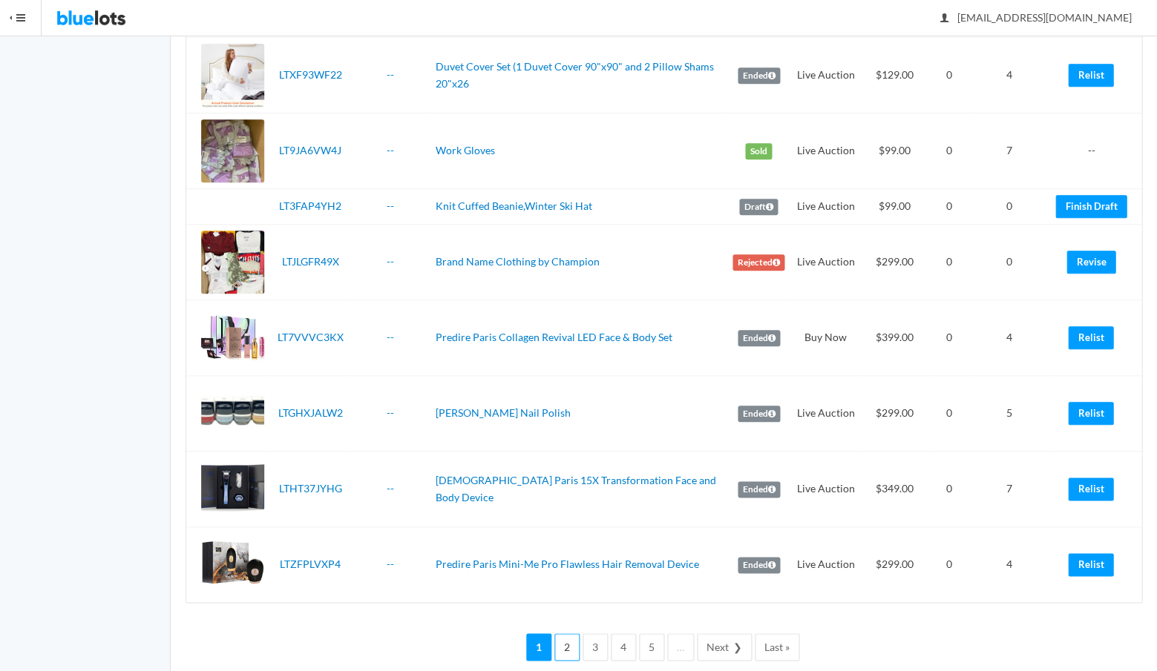
click at [572, 634] on link "2" at bounding box center [566, 647] width 25 height 27
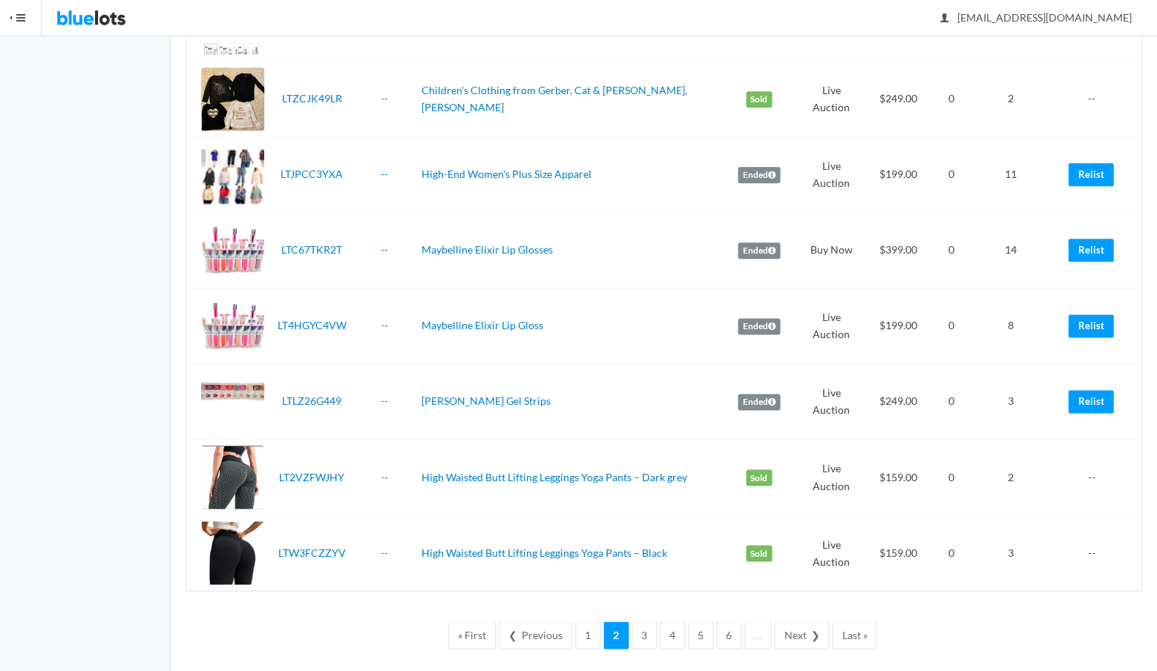
scroll to position [3433, 0]
click at [648, 626] on link "3" at bounding box center [643, 635] width 25 height 27
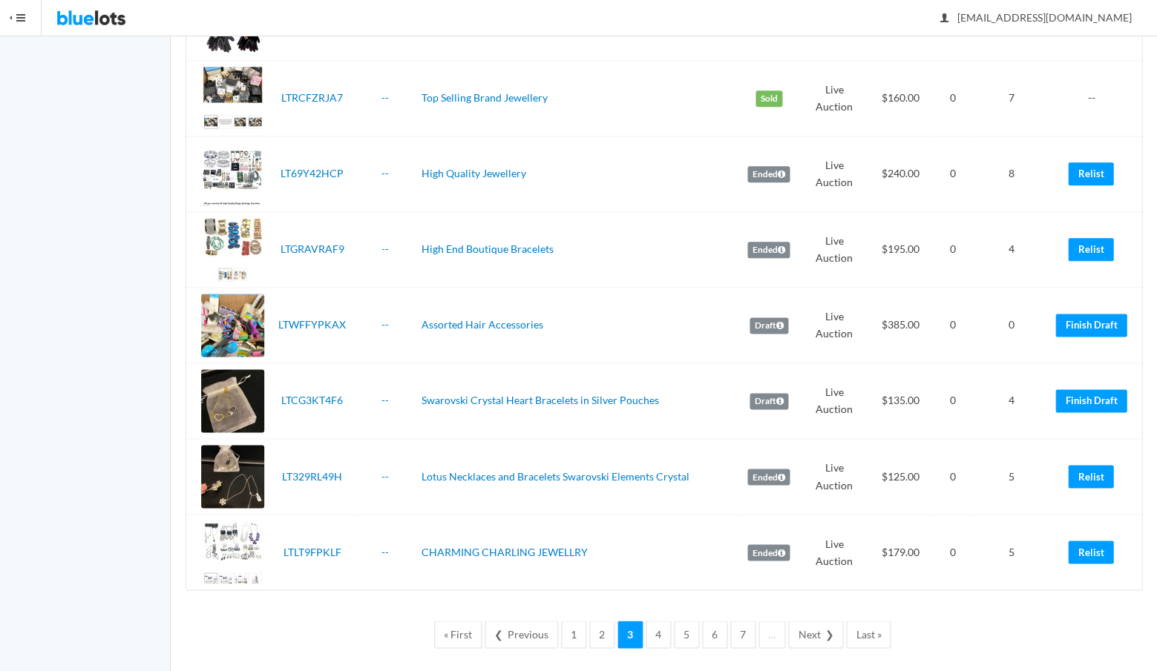
scroll to position [3433, 0]
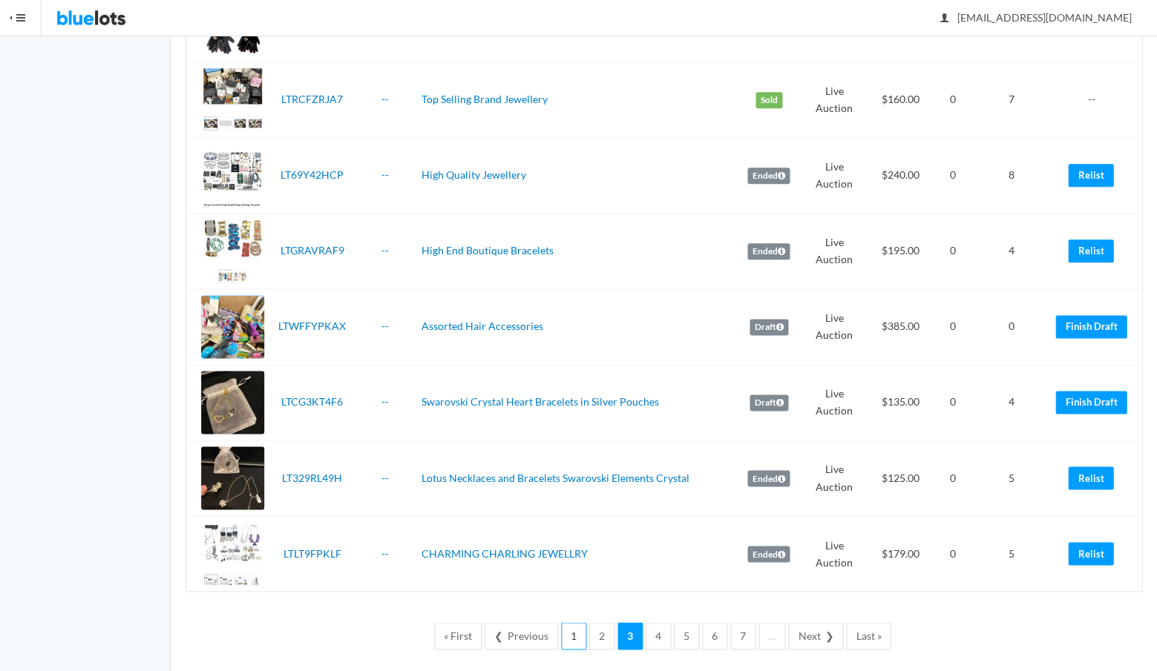
click at [572, 622] on link "1" at bounding box center [573, 635] width 25 height 27
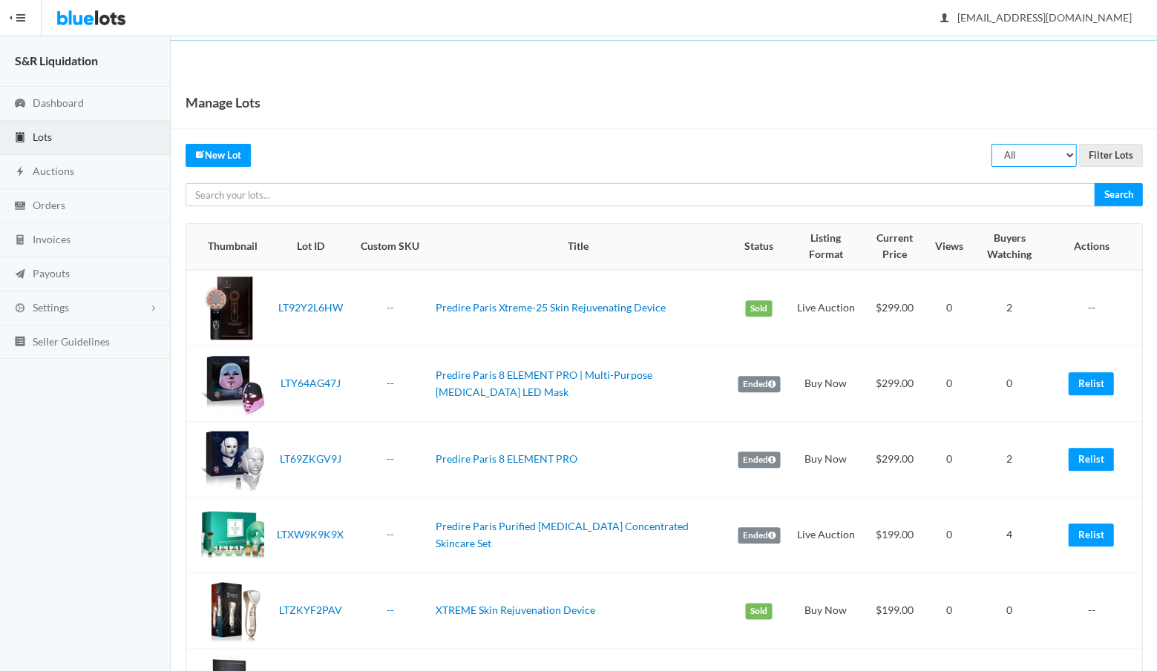
select select "unreviewed"
click at [1106, 153] on input "Filter Lots" at bounding box center [1110, 155] width 64 height 23
